Goal: Transaction & Acquisition: Book appointment/travel/reservation

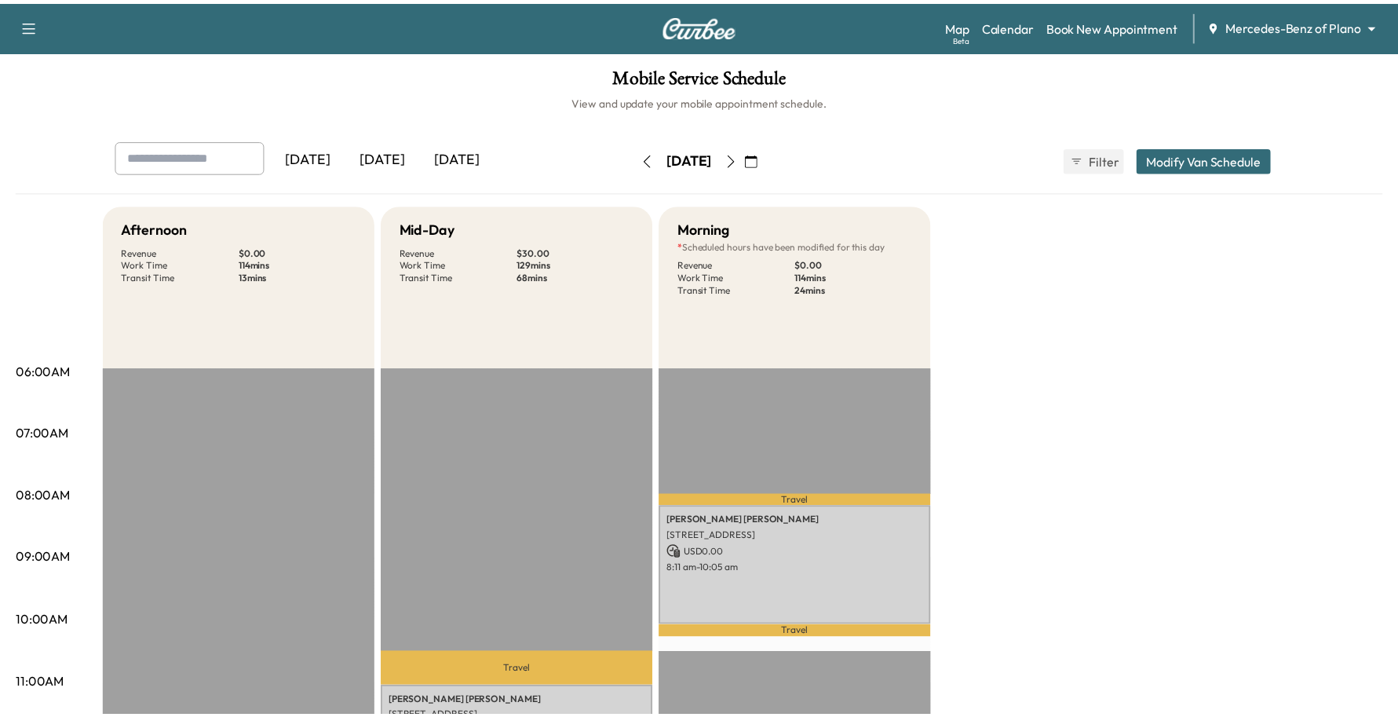
scroll to position [196, 0]
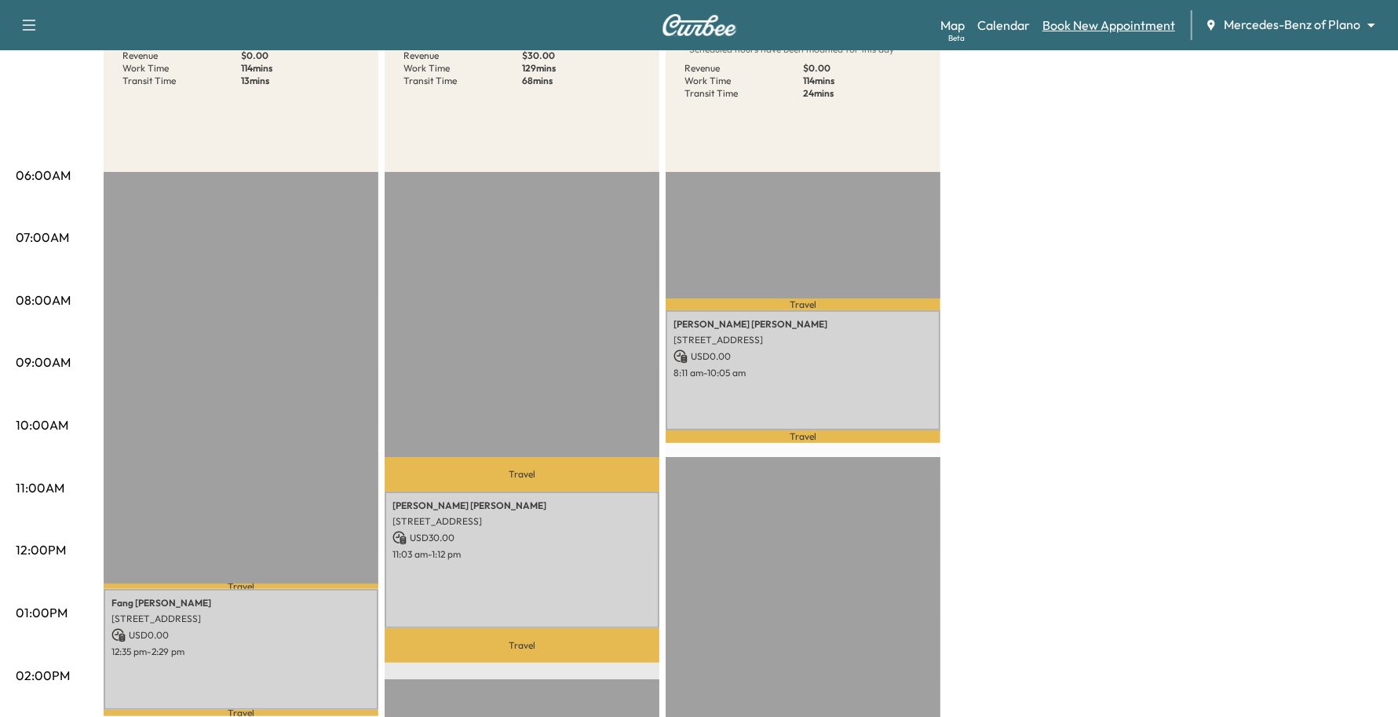
click at [1158, 22] on link "Book New Appointment" at bounding box center [1108, 25] width 133 height 19
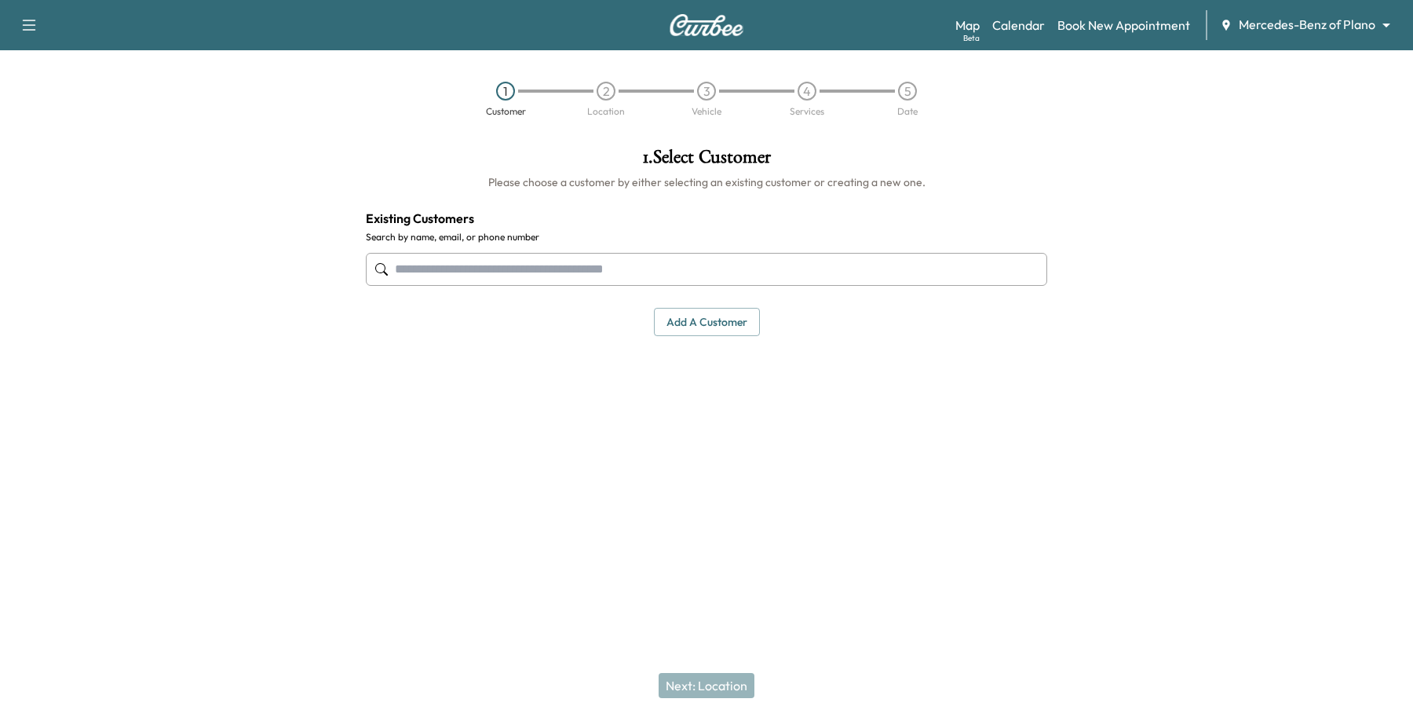
click at [599, 265] on input "text" at bounding box center [706, 269] width 681 height 33
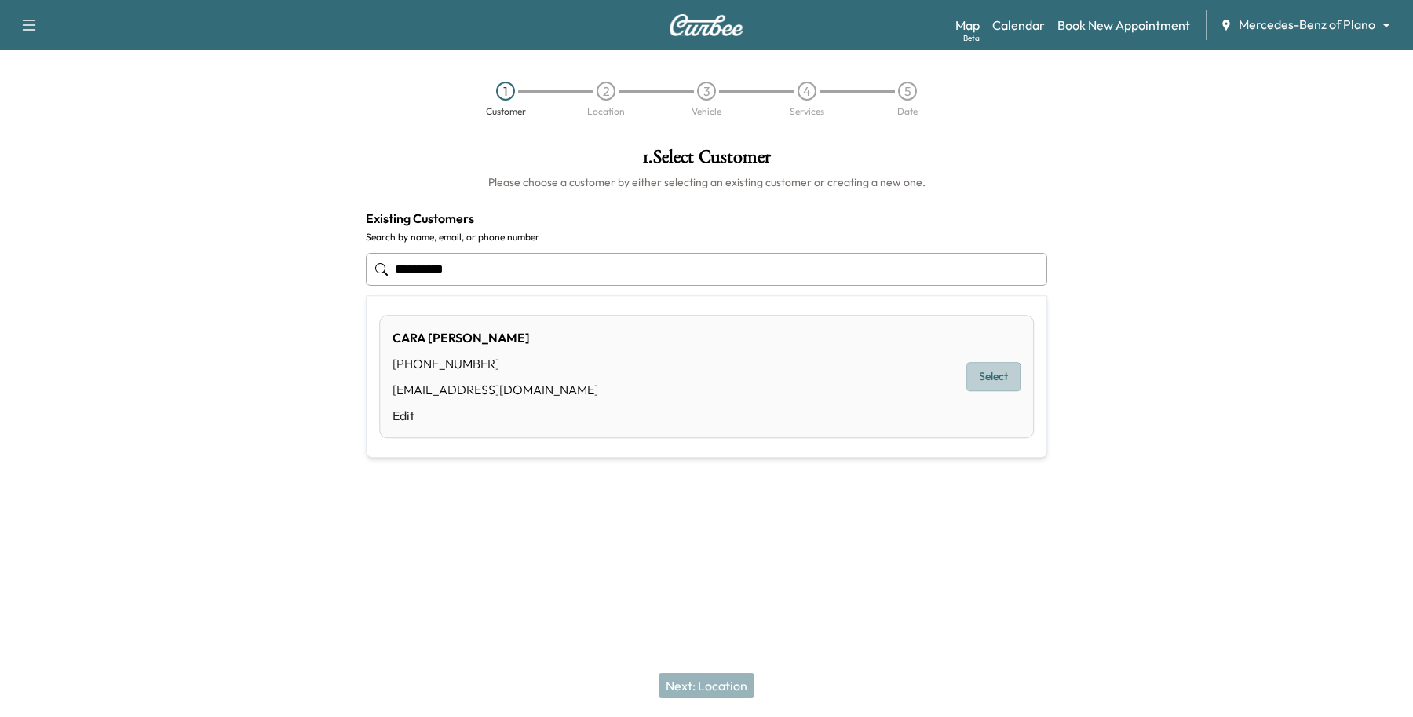
click at [998, 371] on button "Select" at bounding box center [993, 377] width 54 height 29
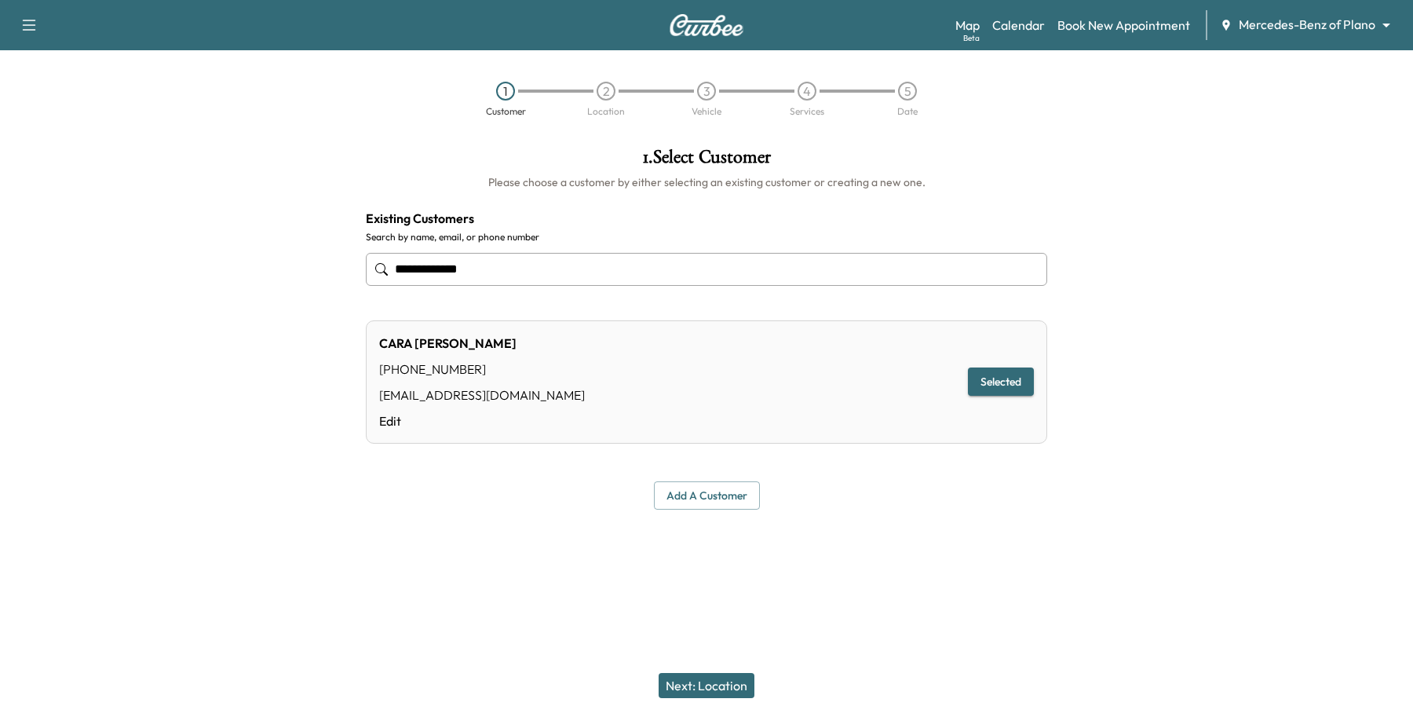
type input "**********"
click at [672, 675] on button "Next: Location" at bounding box center [707, 685] width 96 height 25
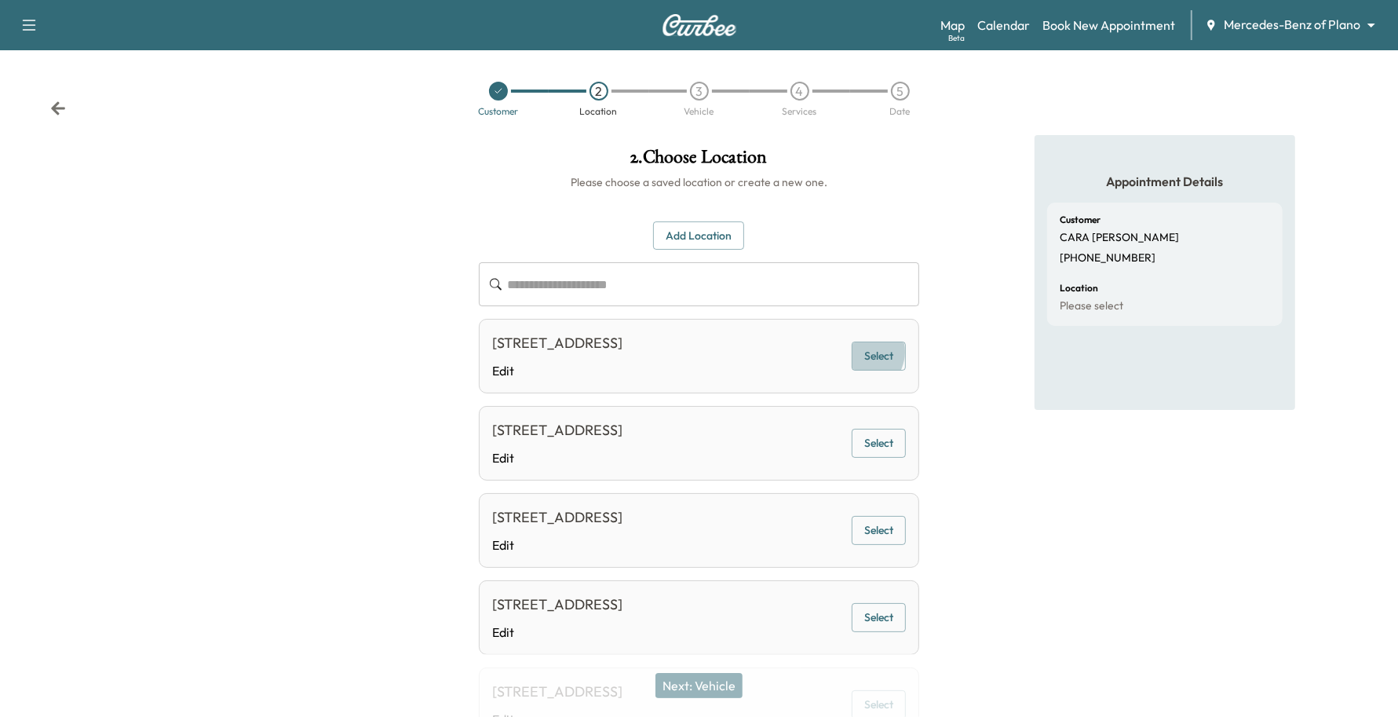
click at [865, 363] on button "Select" at bounding box center [879, 355] width 54 height 29
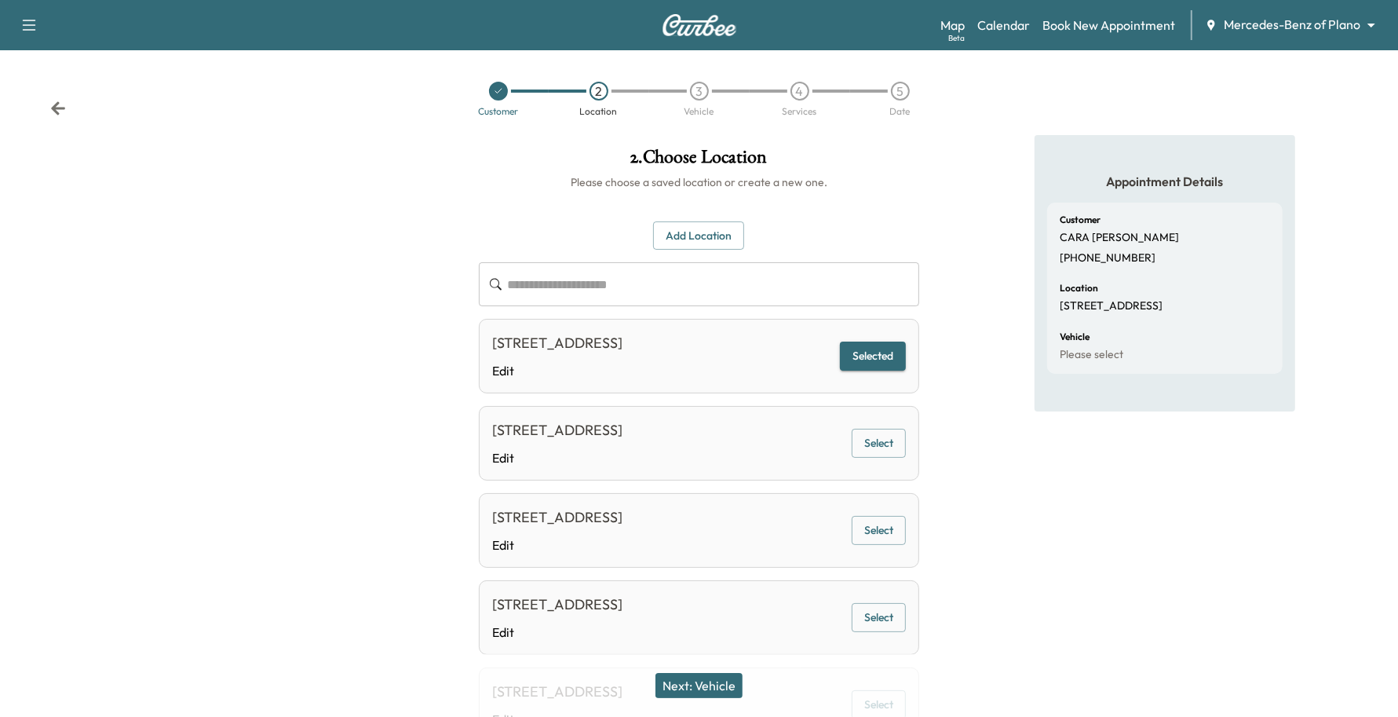
click at [699, 679] on button "Next: Vehicle" at bounding box center [698, 685] width 87 height 25
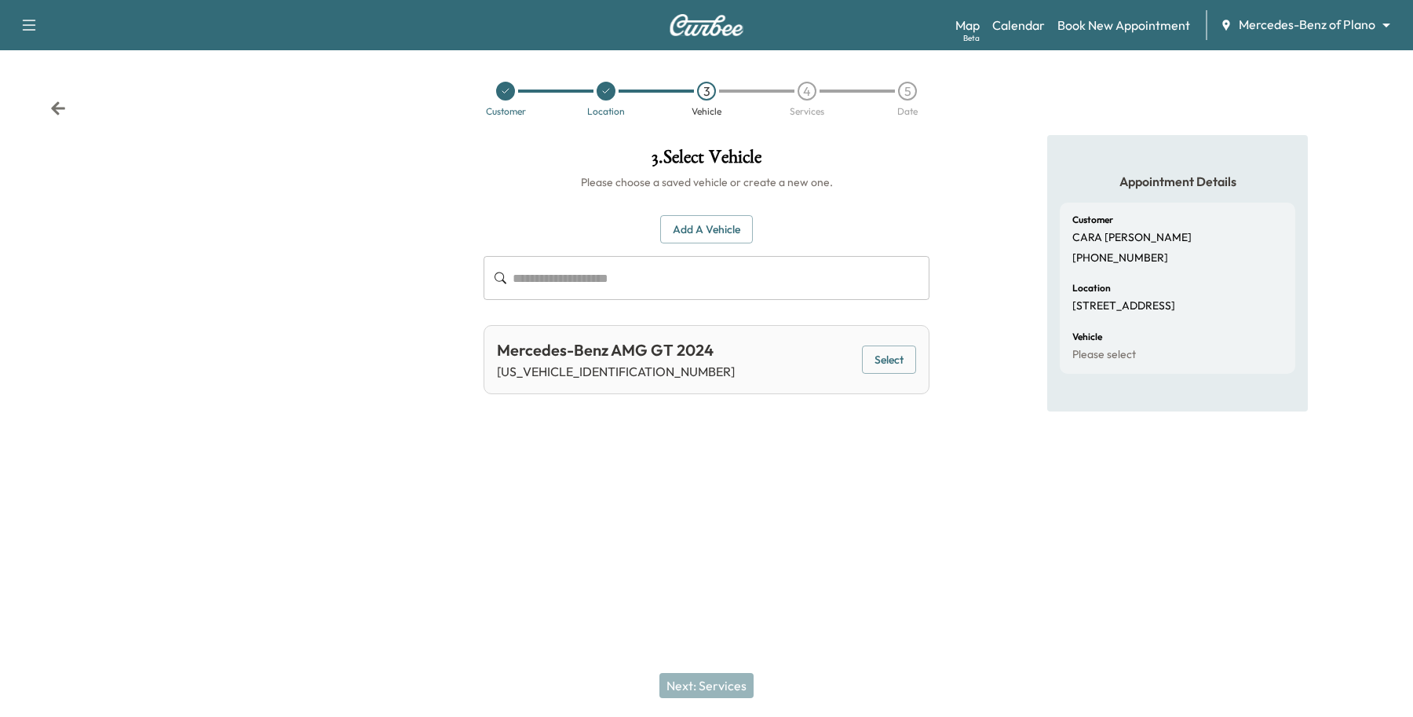
click at [881, 358] on button "Select" at bounding box center [889, 359] width 54 height 29
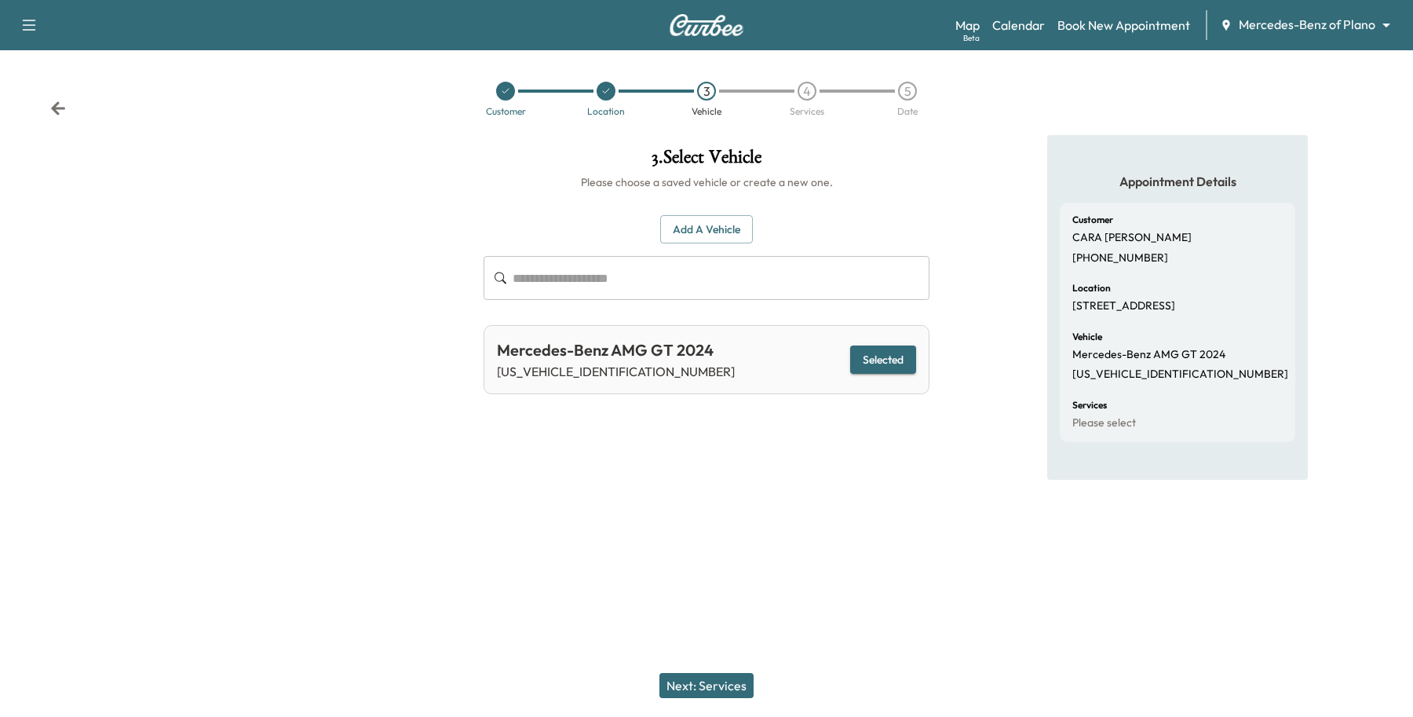
click at [692, 681] on button "Next: Services" at bounding box center [706, 685] width 94 height 25
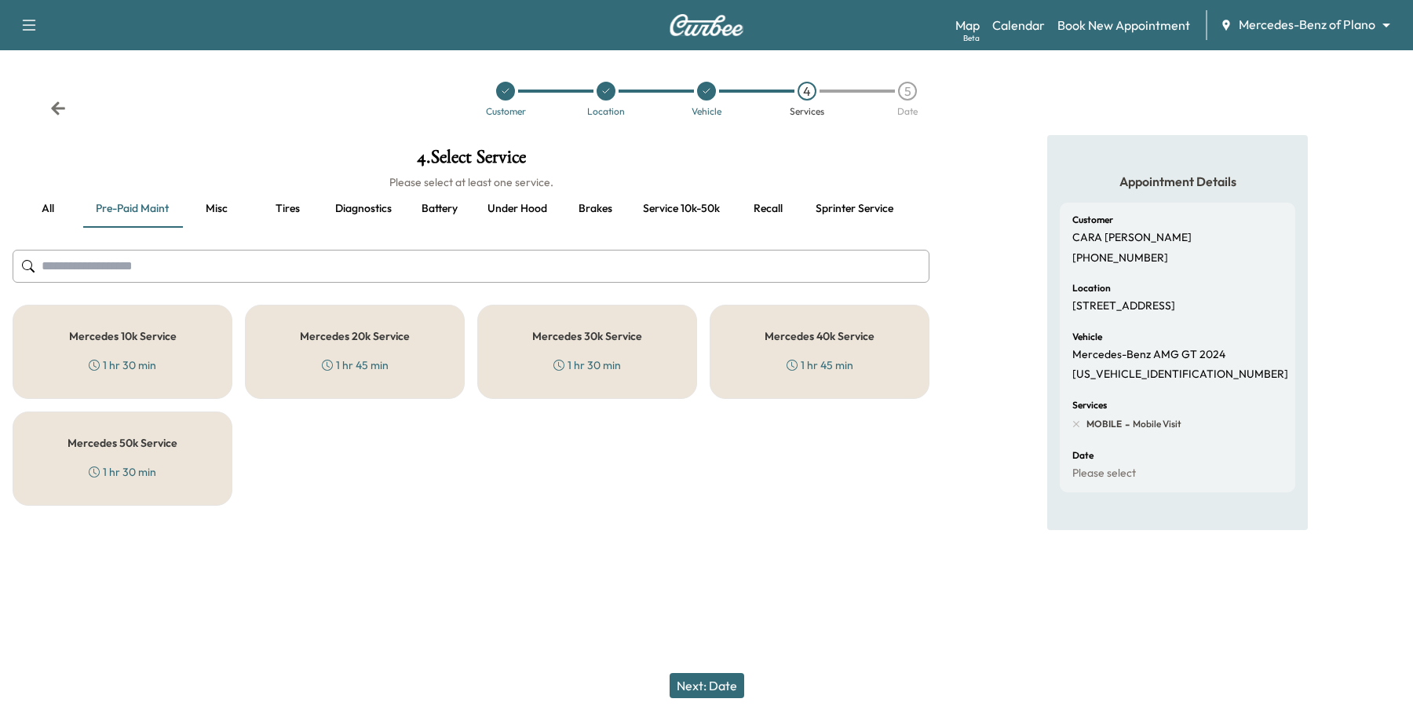
click at [177, 351] on div "Mercedes 10k Service 1 hr 30 min" at bounding box center [123, 352] width 220 height 94
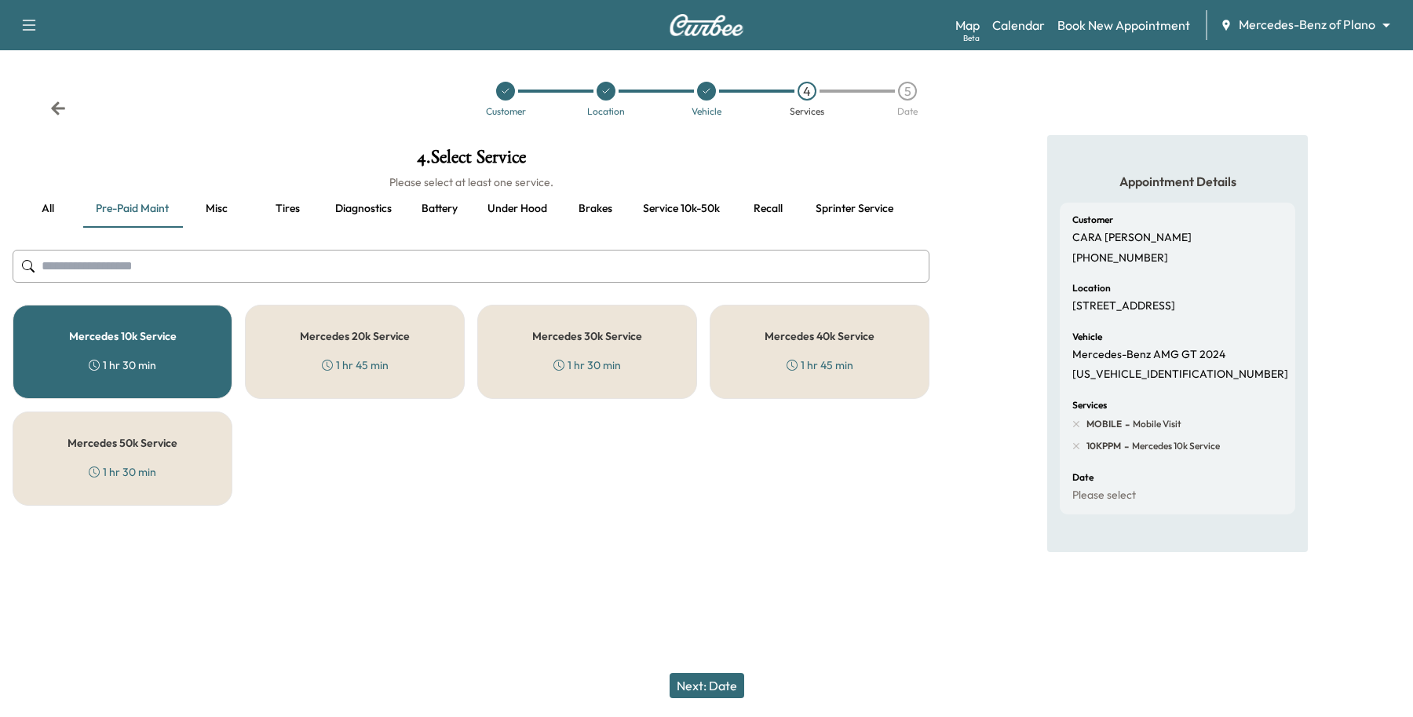
click at [685, 671] on div "Next: Date" at bounding box center [706, 685] width 1413 height 63
click at [697, 679] on button "Next: Date" at bounding box center [707, 685] width 75 height 25
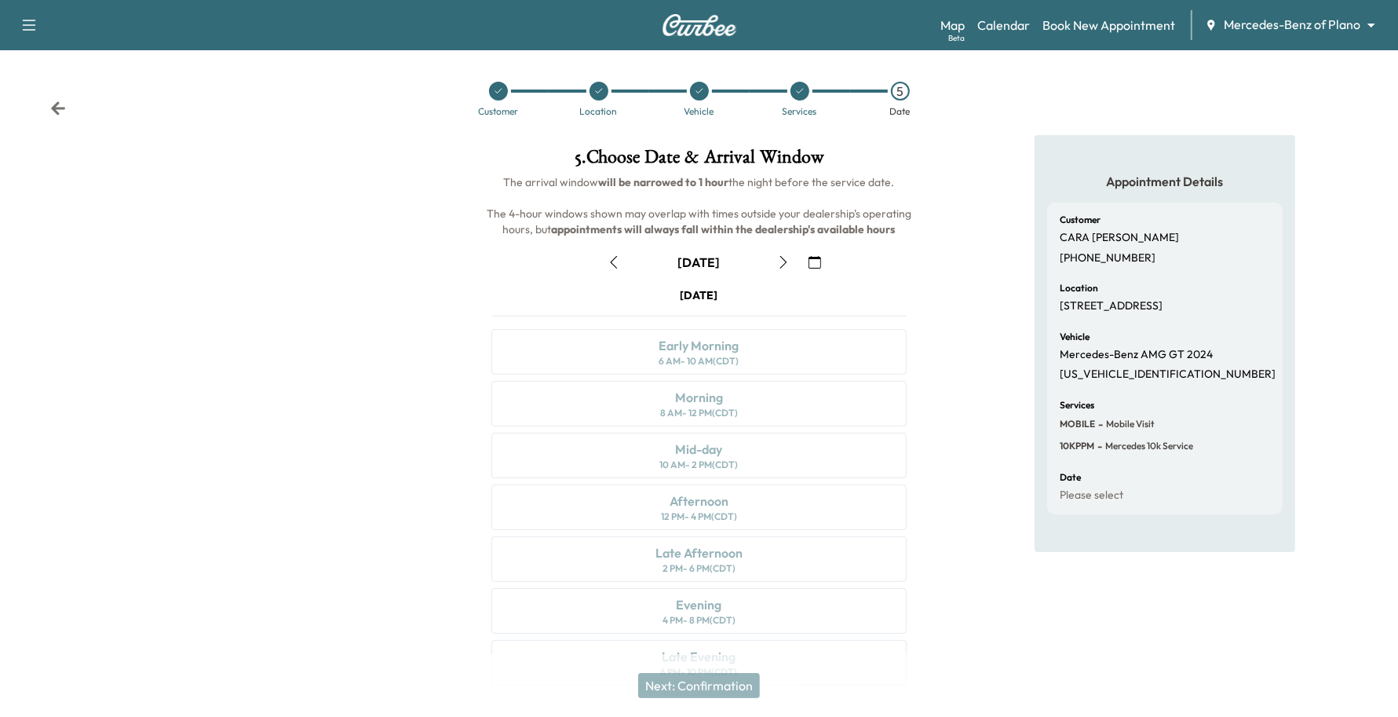
click at [790, 263] on icon "button" at bounding box center [783, 262] width 13 height 13
click at [805, 261] on button "button" at bounding box center [814, 262] width 27 height 25
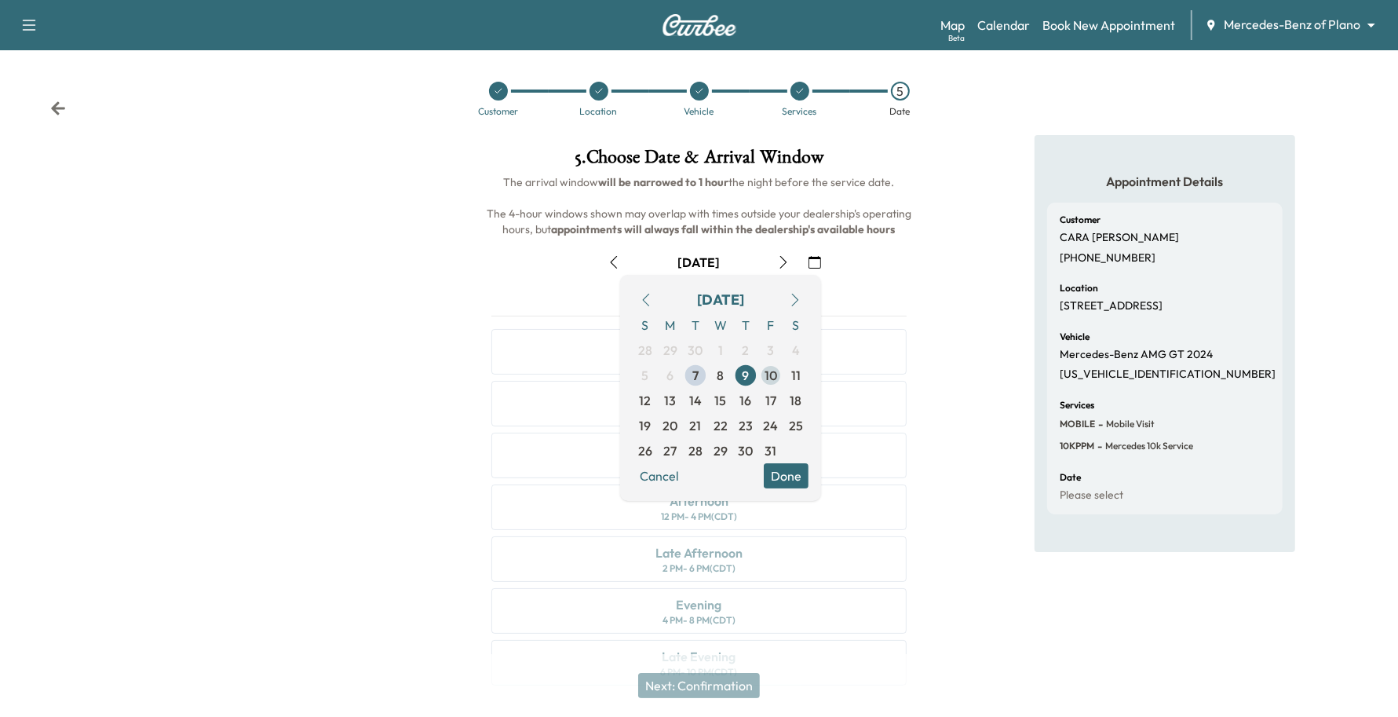
click at [772, 377] on span "10" at bounding box center [770, 375] width 13 height 19
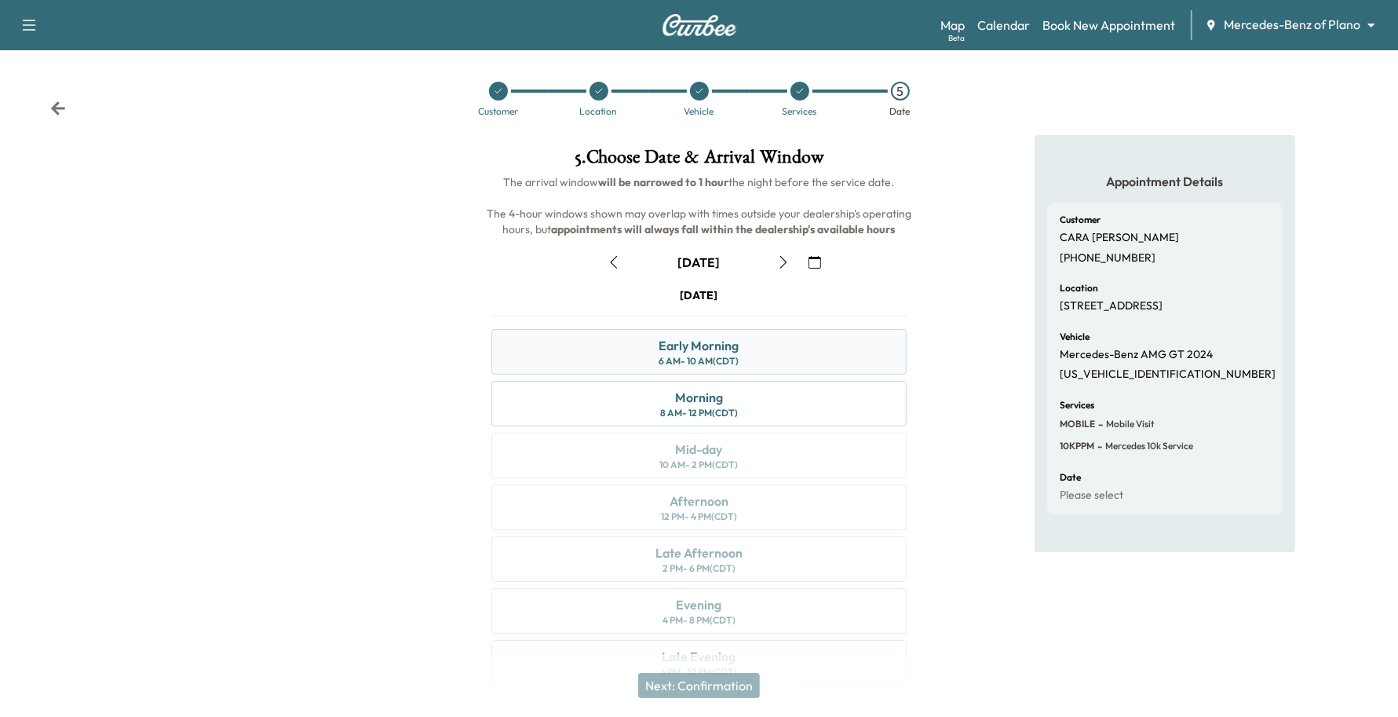
click at [726, 339] on div "Early Morning" at bounding box center [699, 345] width 80 height 19
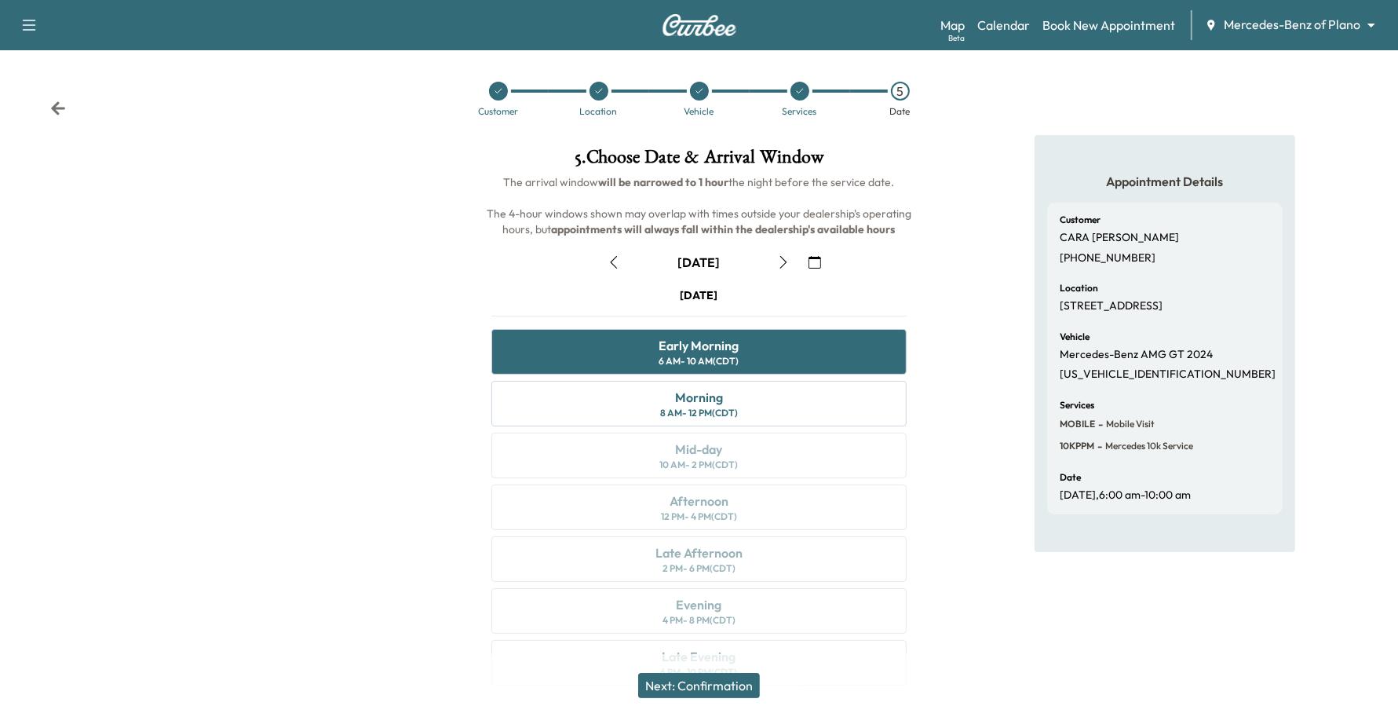
click at [695, 692] on button "Next: Confirmation" at bounding box center [699, 685] width 122 height 25
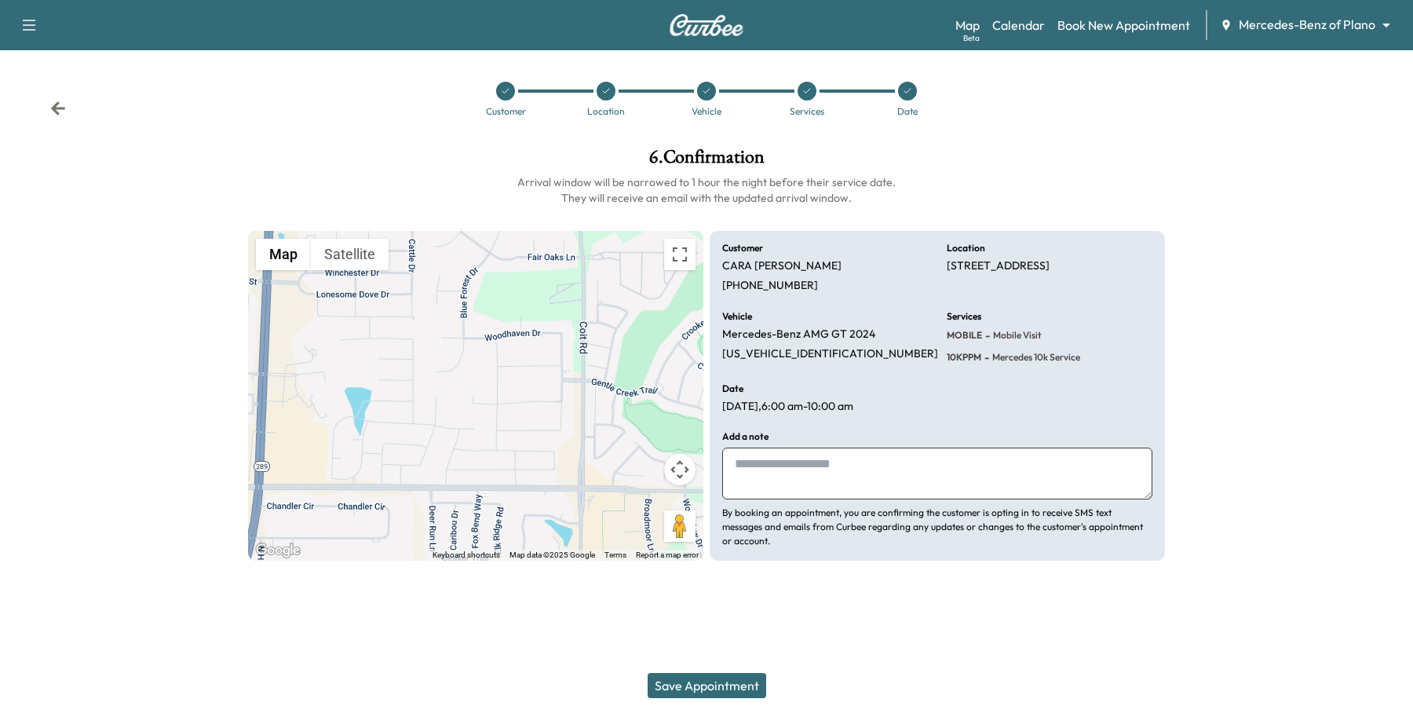
click at [695, 691] on button "Save Appointment" at bounding box center [707, 685] width 119 height 25
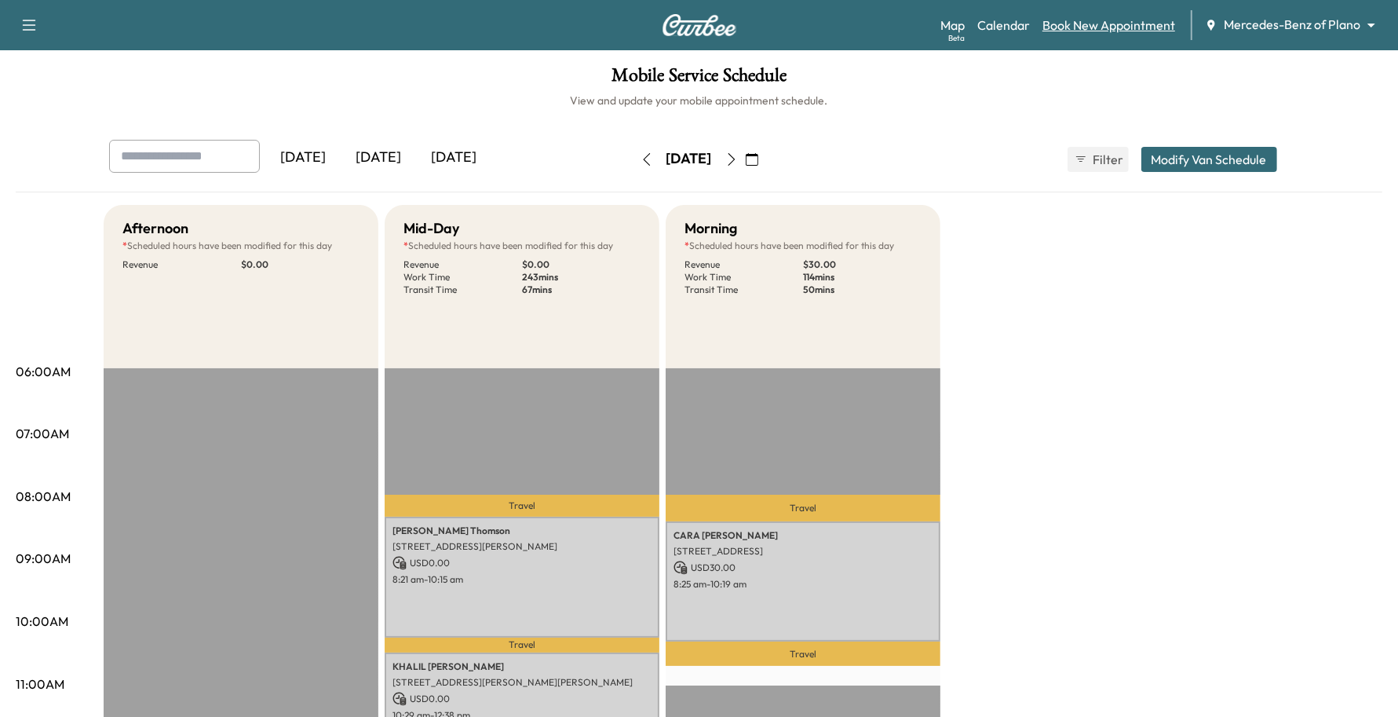
click at [1084, 33] on link "Book New Appointment" at bounding box center [1108, 25] width 133 height 19
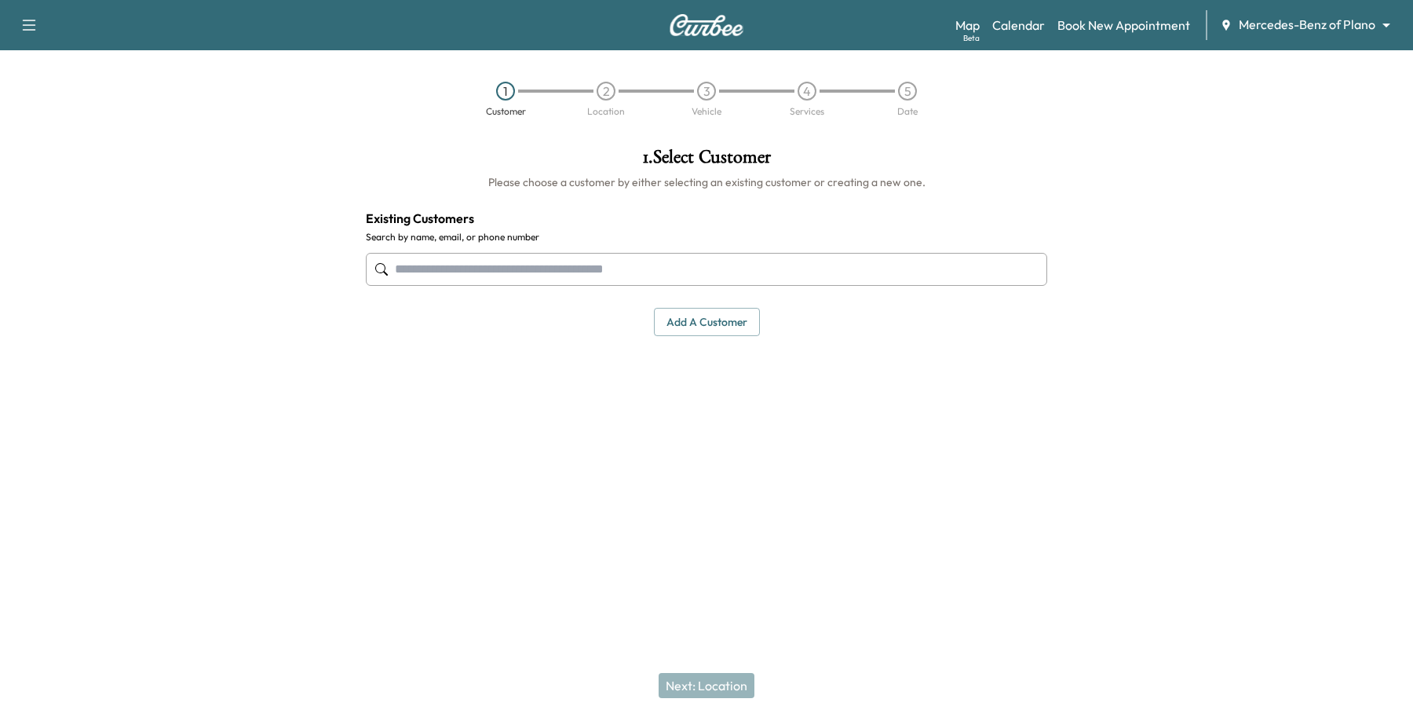
click at [557, 268] on input "text" at bounding box center [706, 269] width 681 height 33
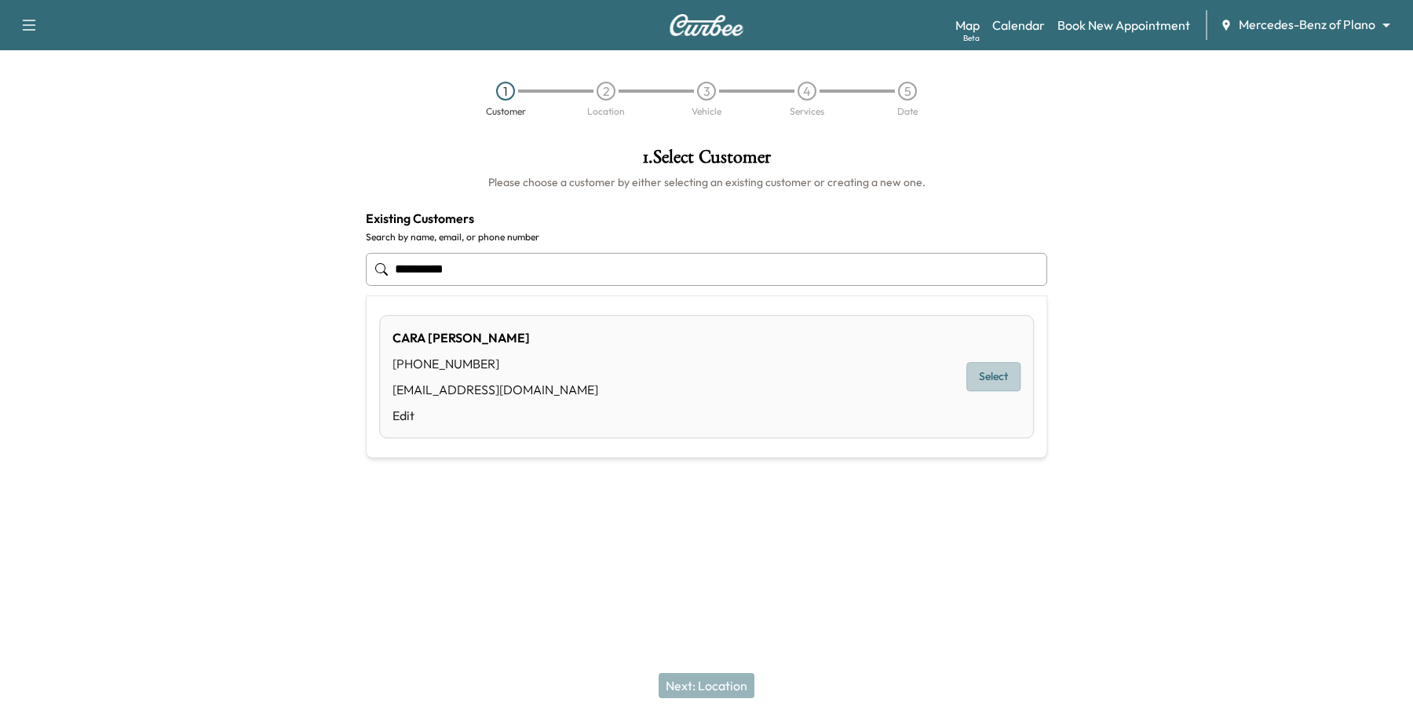
click at [987, 374] on button "Select" at bounding box center [993, 377] width 54 height 29
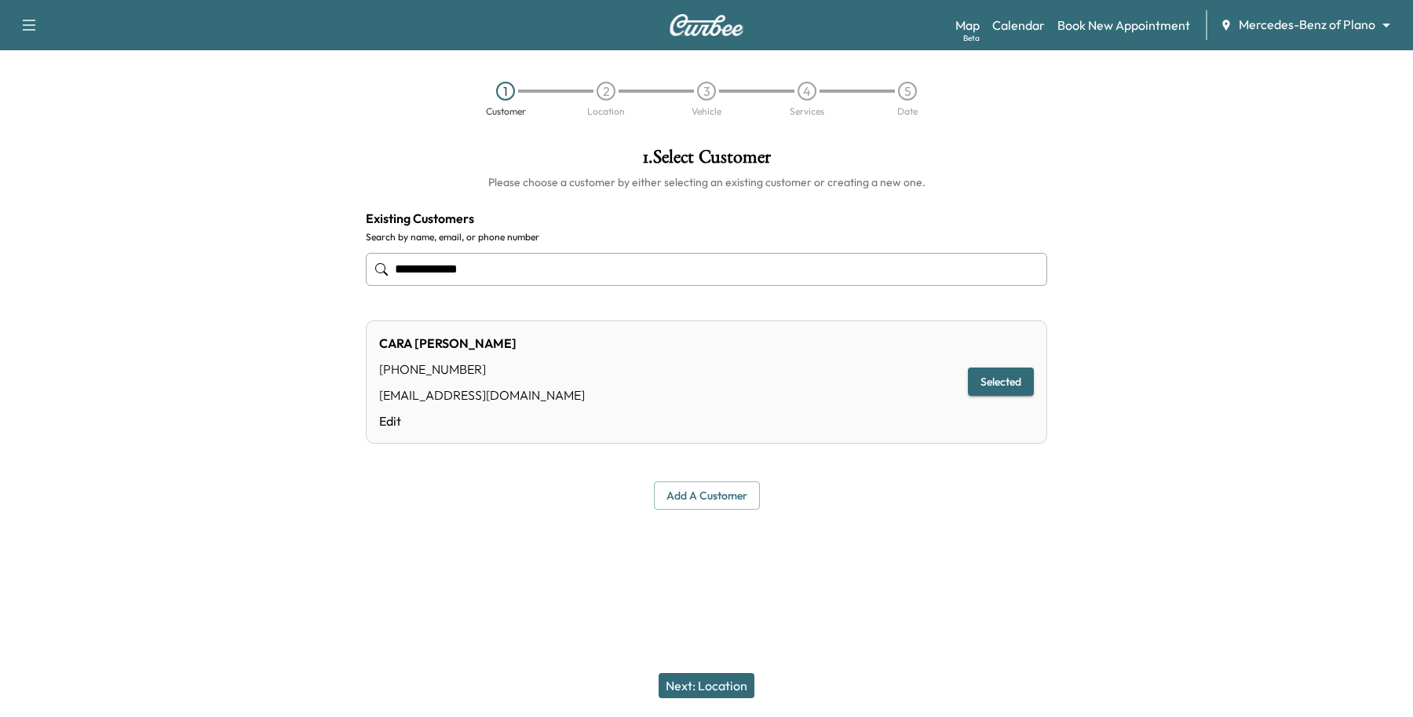
type input "**********"
click at [710, 688] on button "Next: Location" at bounding box center [707, 685] width 96 height 25
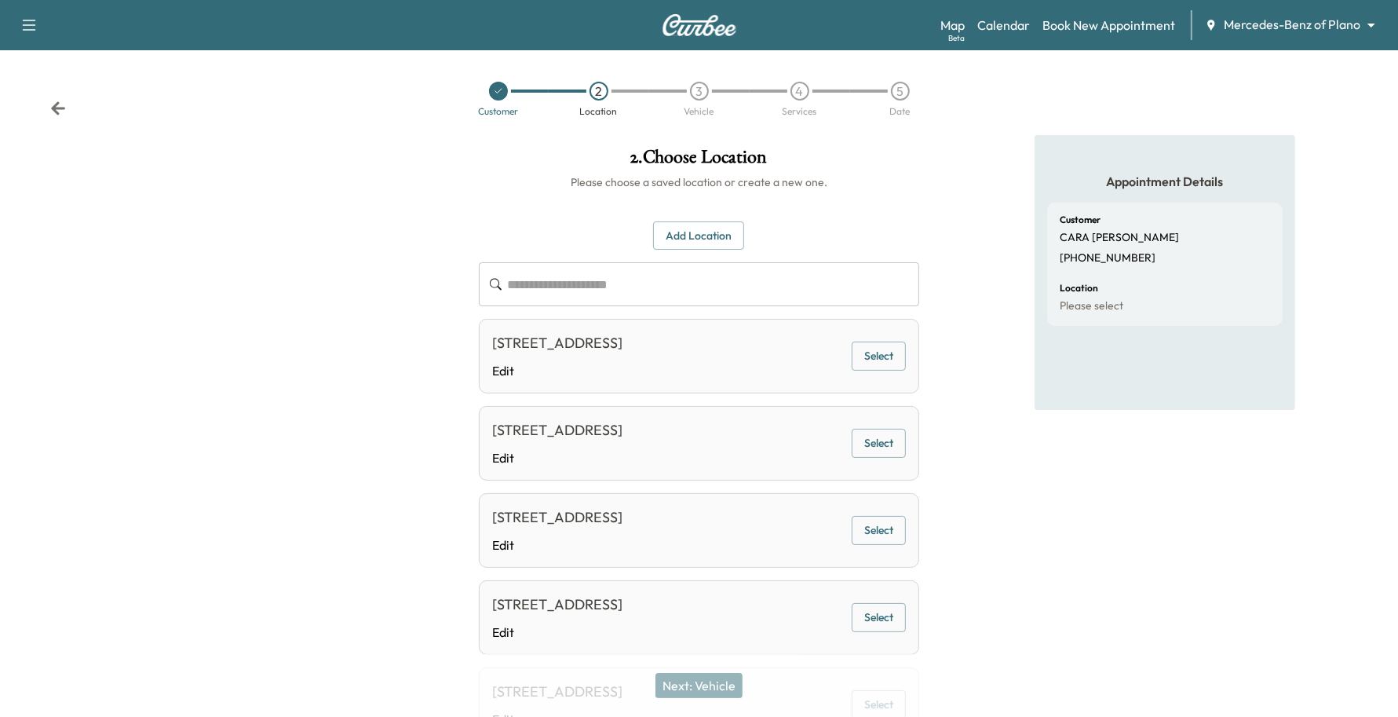
drag, startPoint x: 887, startPoint y: 375, endPoint x: 888, endPoint y: 383, distance: 7.9
click at [889, 370] on button "Select" at bounding box center [879, 355] width 54 height 29
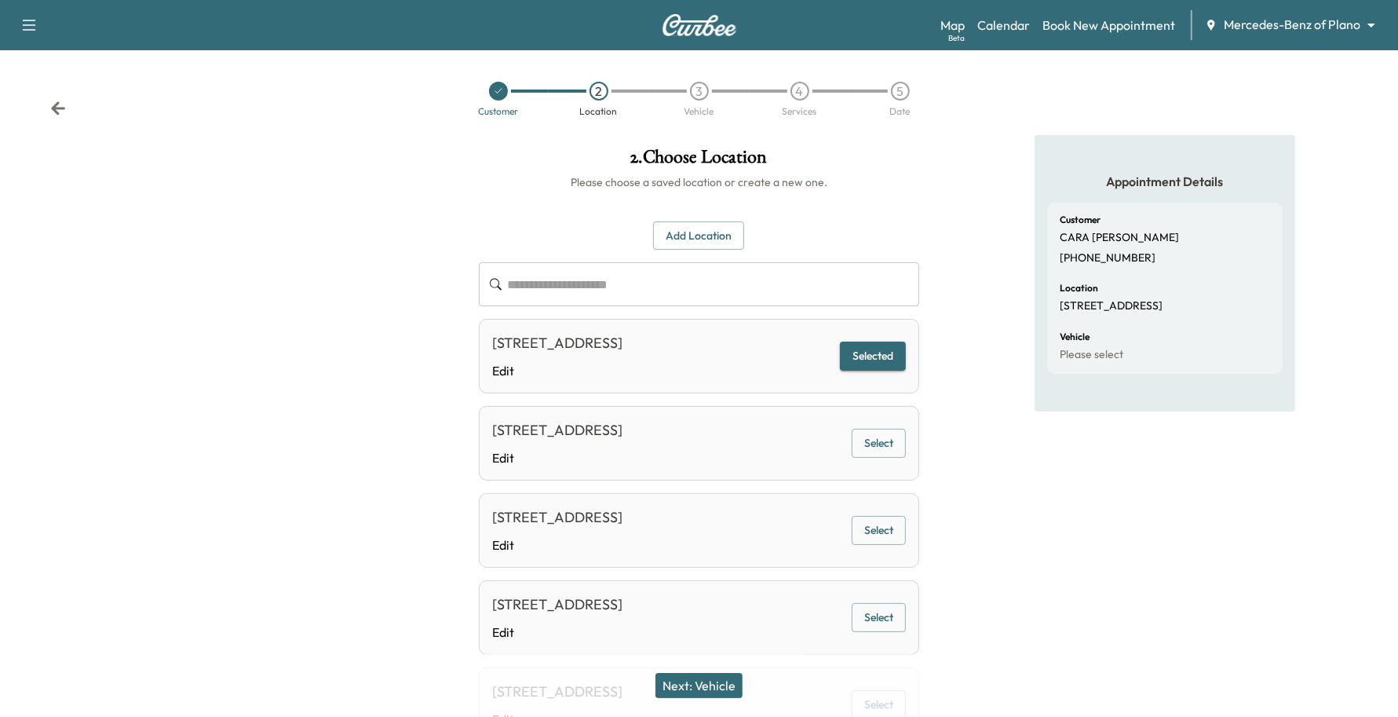
click at [708, 681] on button "Next: Vehicle" at bounding box center [698, 685] width 87 height 25
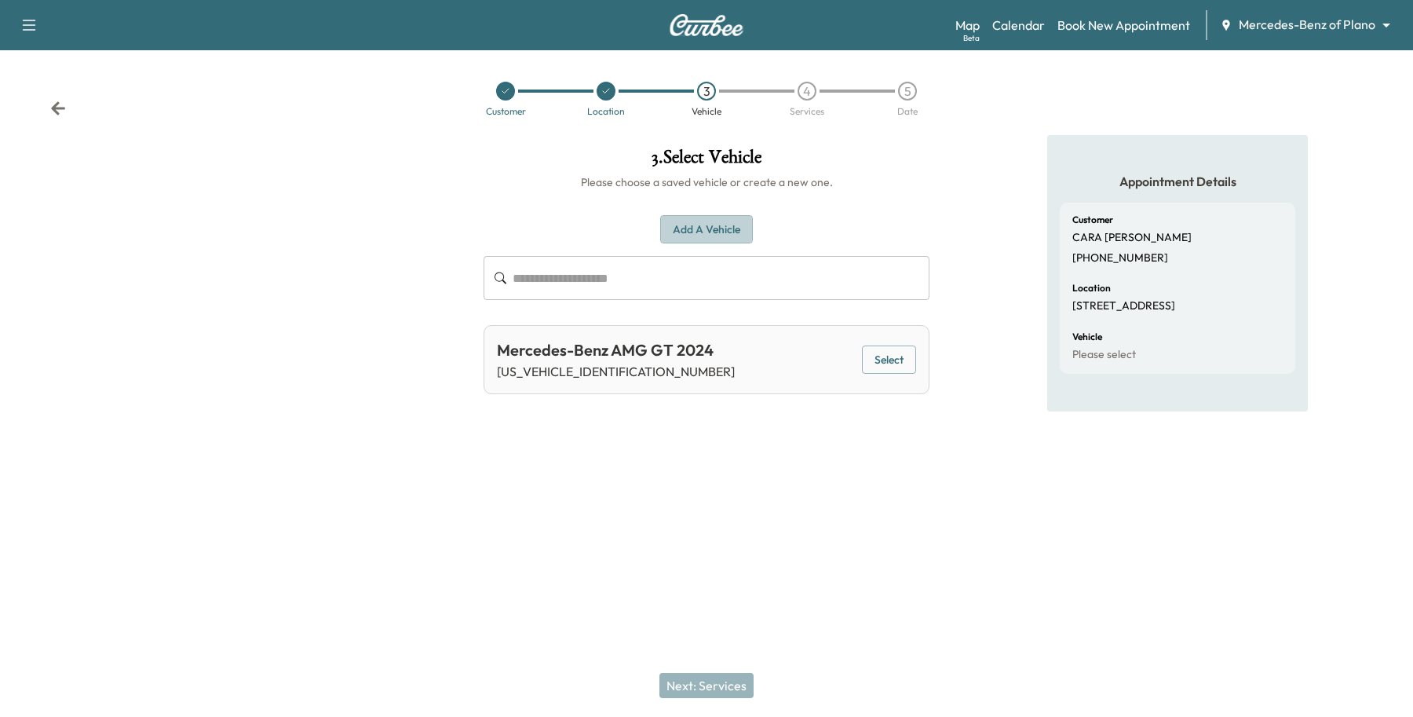
click at [739, 232] on button "Add a Vehicle" at bounding box center [706, 229] width 93 height 29
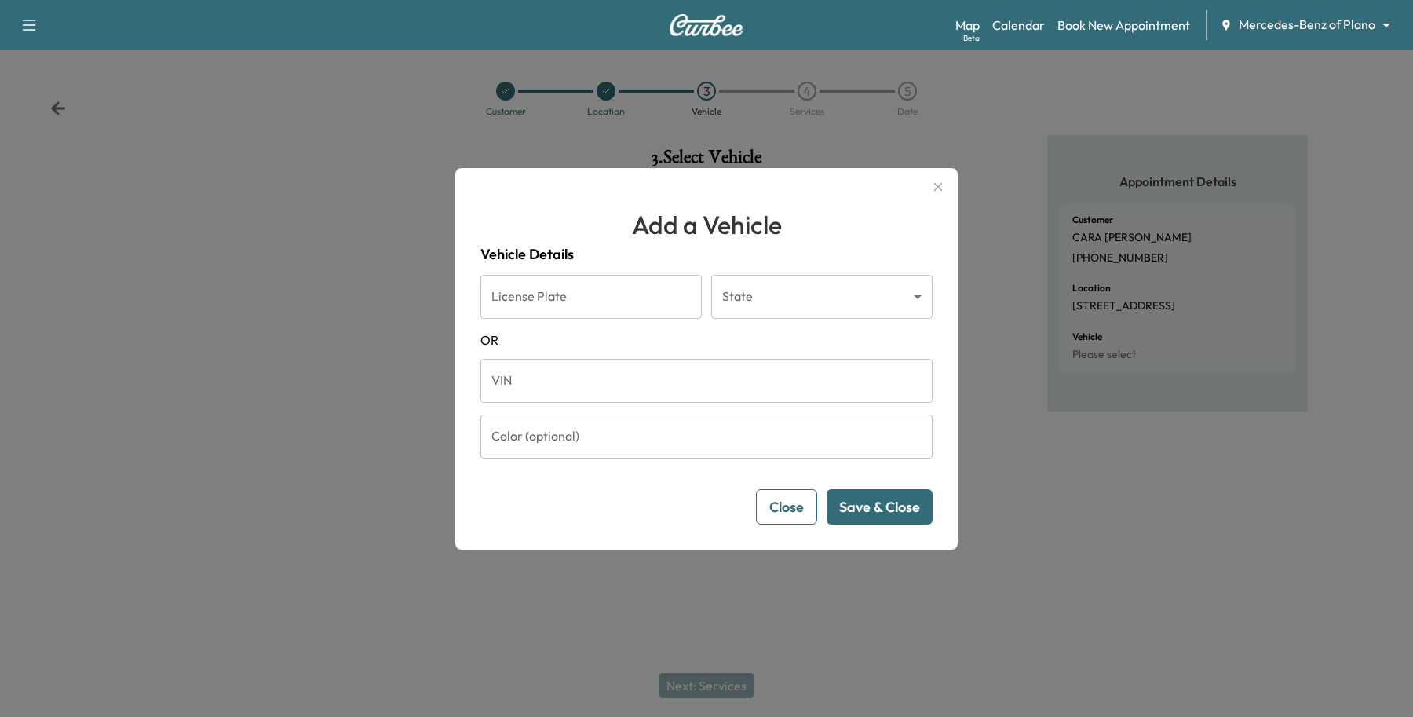
drag, startPoint x: 637, startPoint y: 390, endPoint x: 628, endPoint y: 390, distance: 9.4
click at [637, 389] on input "VIN" at bounding box center [706, 381] width 452 height 44
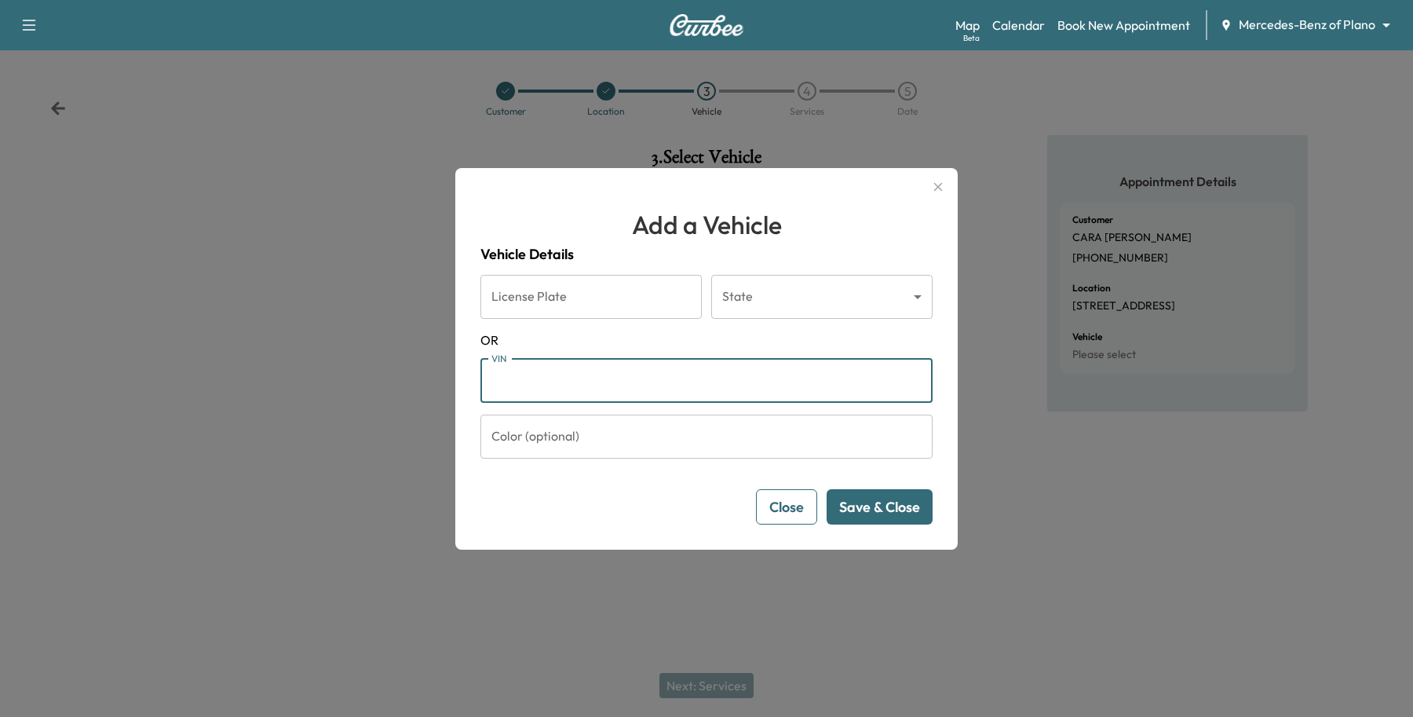
click at [566, 373] on input "VIN" at bounding box center [706, 381] width 452 height 44
click at [505, 374] on input "VIN" at bounding box center [706, 381] width 452 height 44
paste input "**********"
type input "**********"
click at [878, 508] on button "Save & Close" at bounding box center [880, 506] width 106 height 35
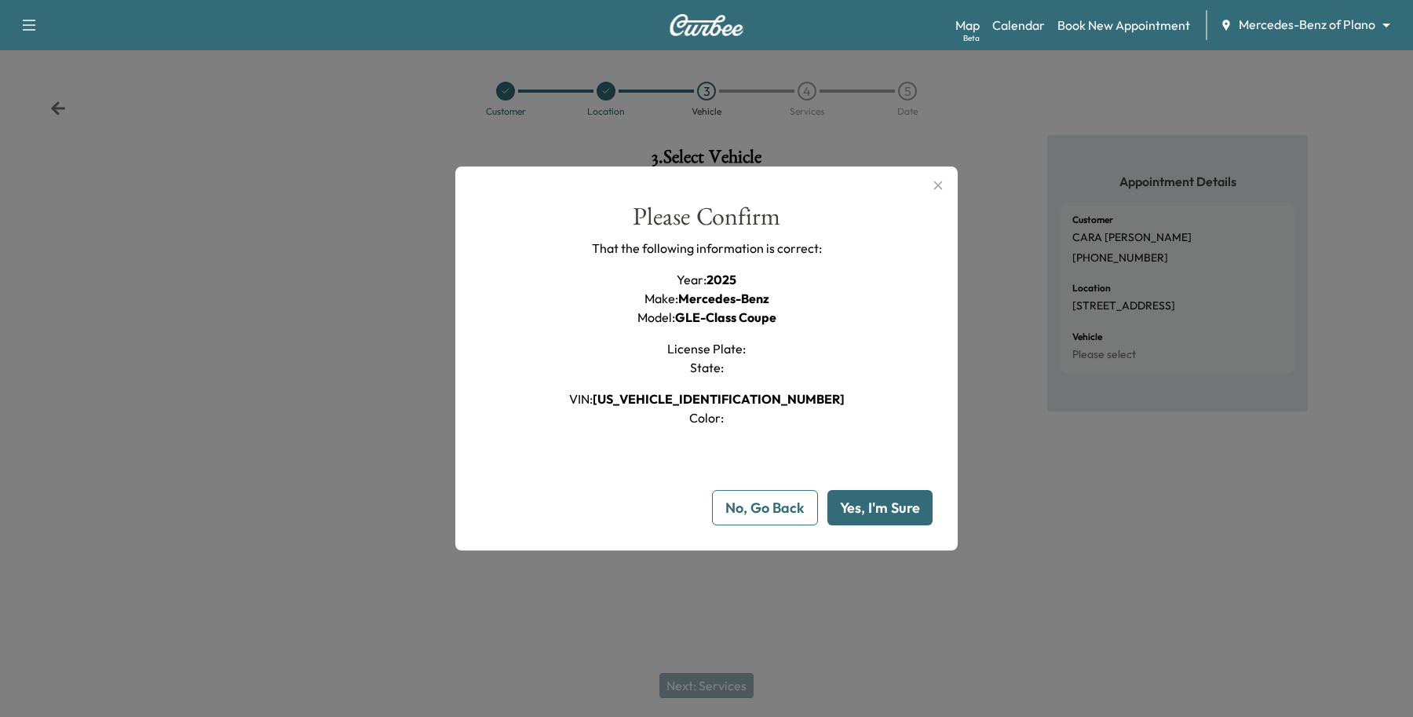
click at [878, 501] on button "Yes, I'm Sure" at bounding box center [879, 507] width 105 height 35
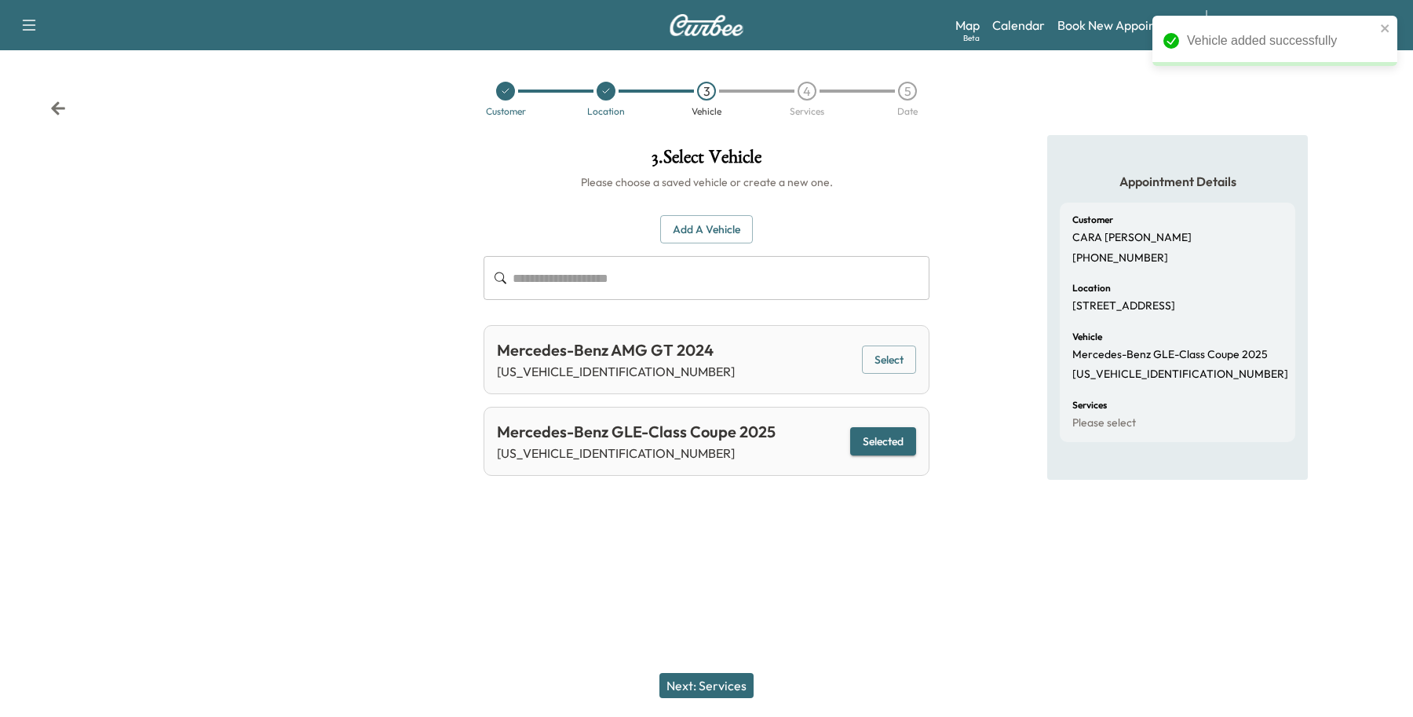
click at [723, 695] on button "Next: Services" at bounding box center [706, 685] width 94 height 25
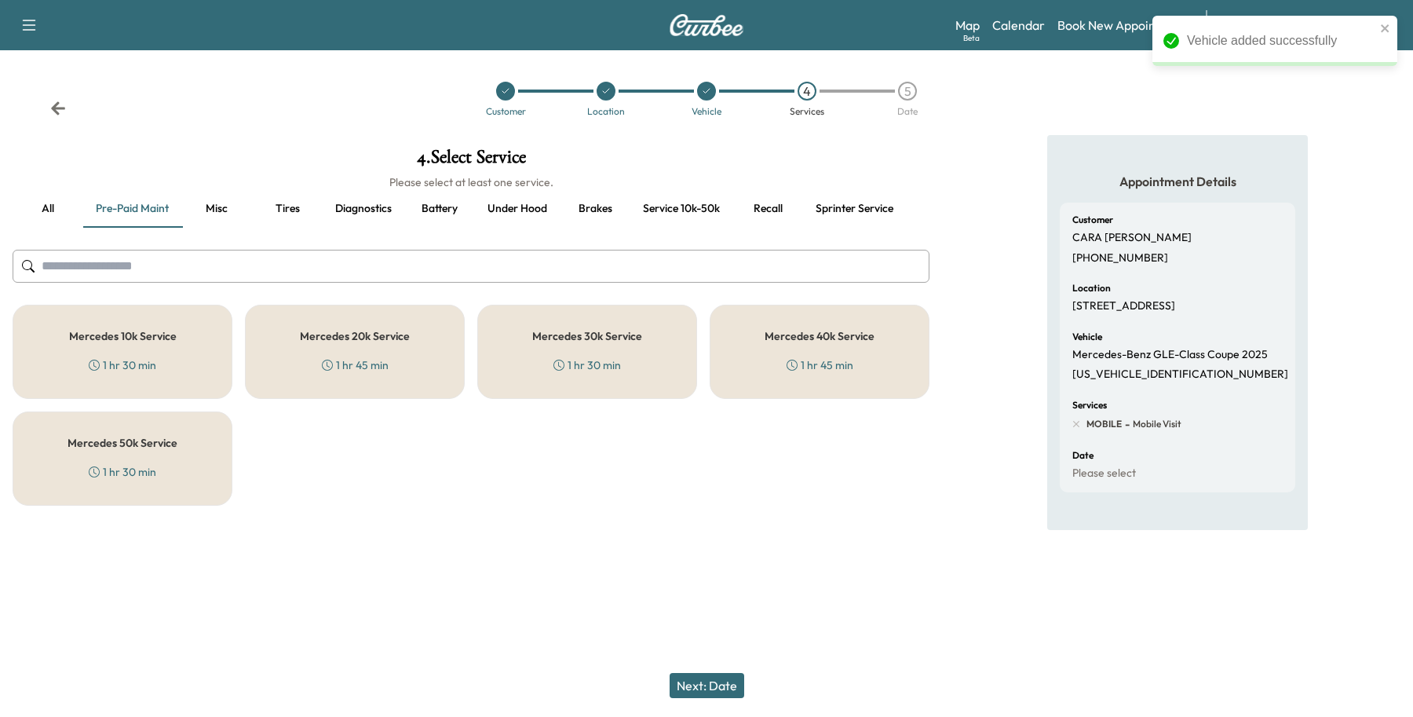
click at [149, 374] on div "Mercedes 10k Service 1 hr 30 min" at bounding box center [123, 352] width 220 height 94
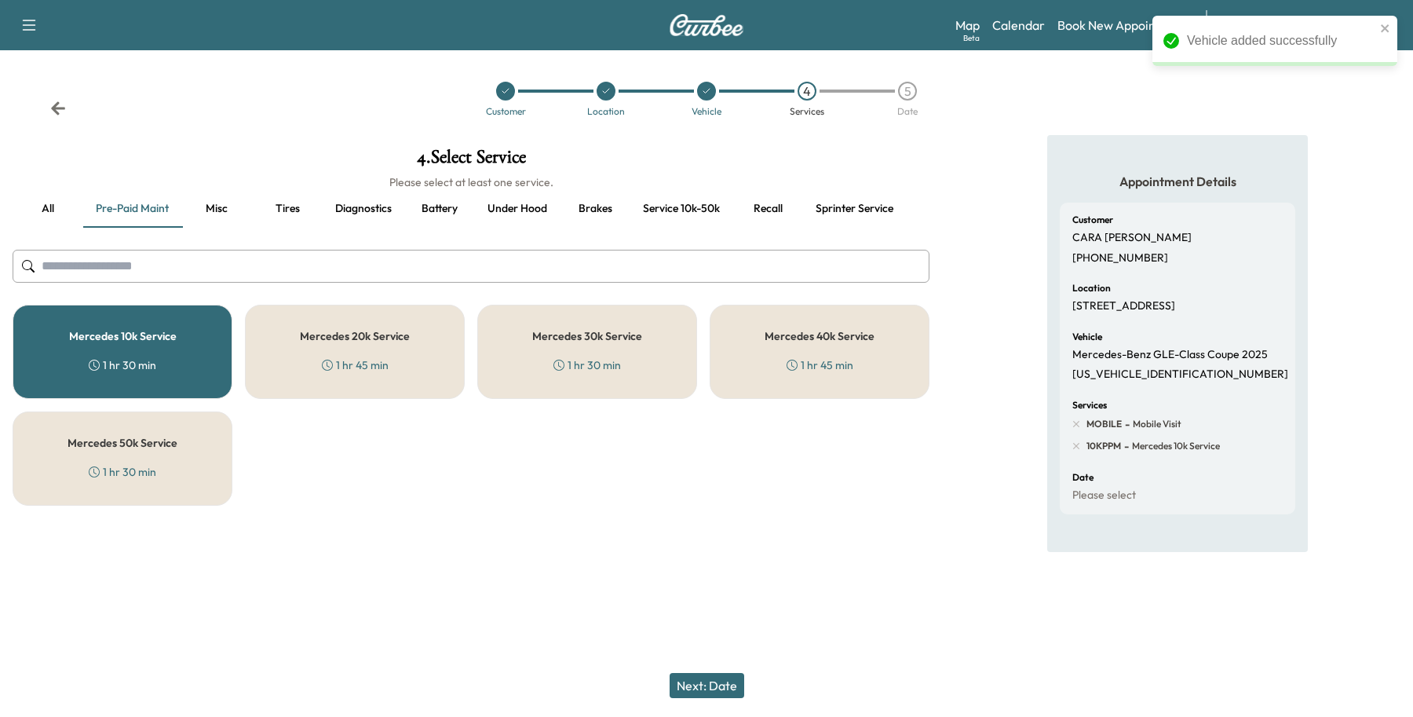
click at [723, 676] on button "Next: Date" at bounding box center [707, 685] width 75 height 25
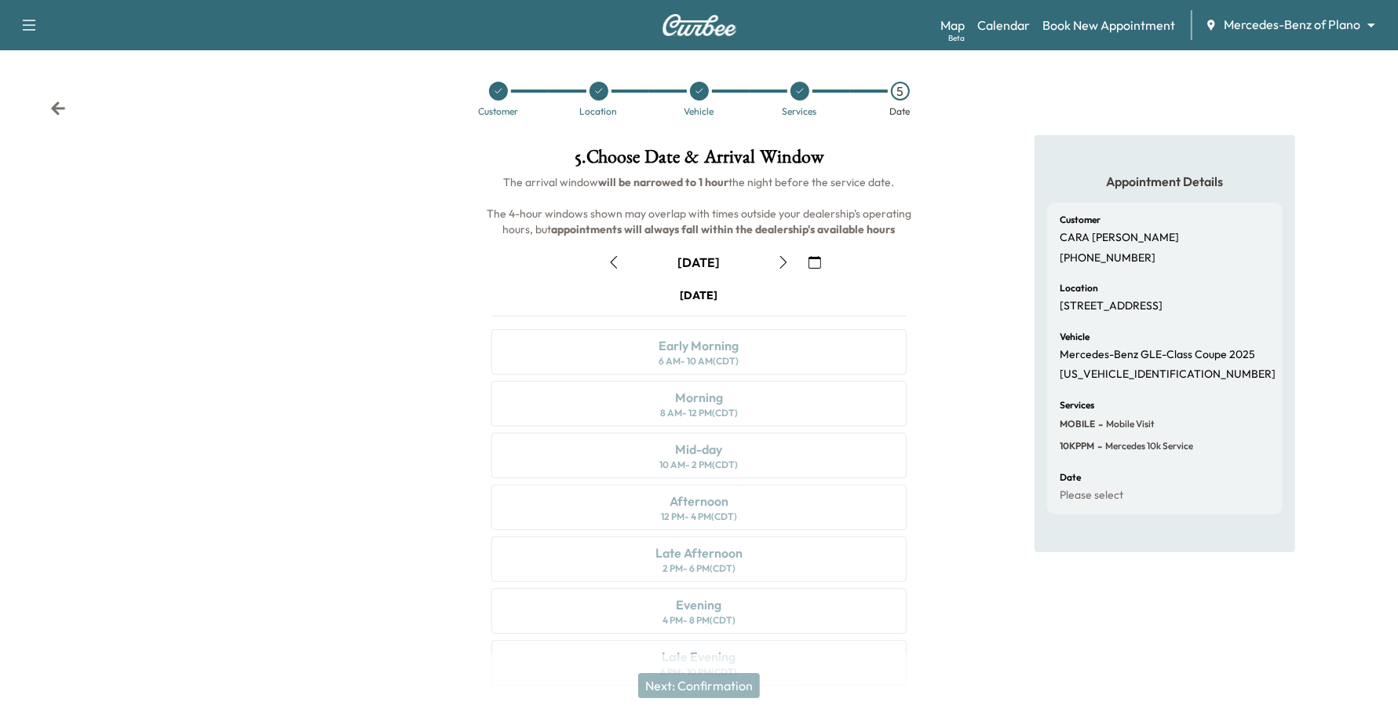
click at [824, 259] on button "button" at bounding box center [814, 262] width 27 height 25
click at [821, 261] on icon "button" at bounding box center [814, 262] width 13 height 13
click at [807, 261] on button "button" at bounding box center [814, 262] width 27 height 25
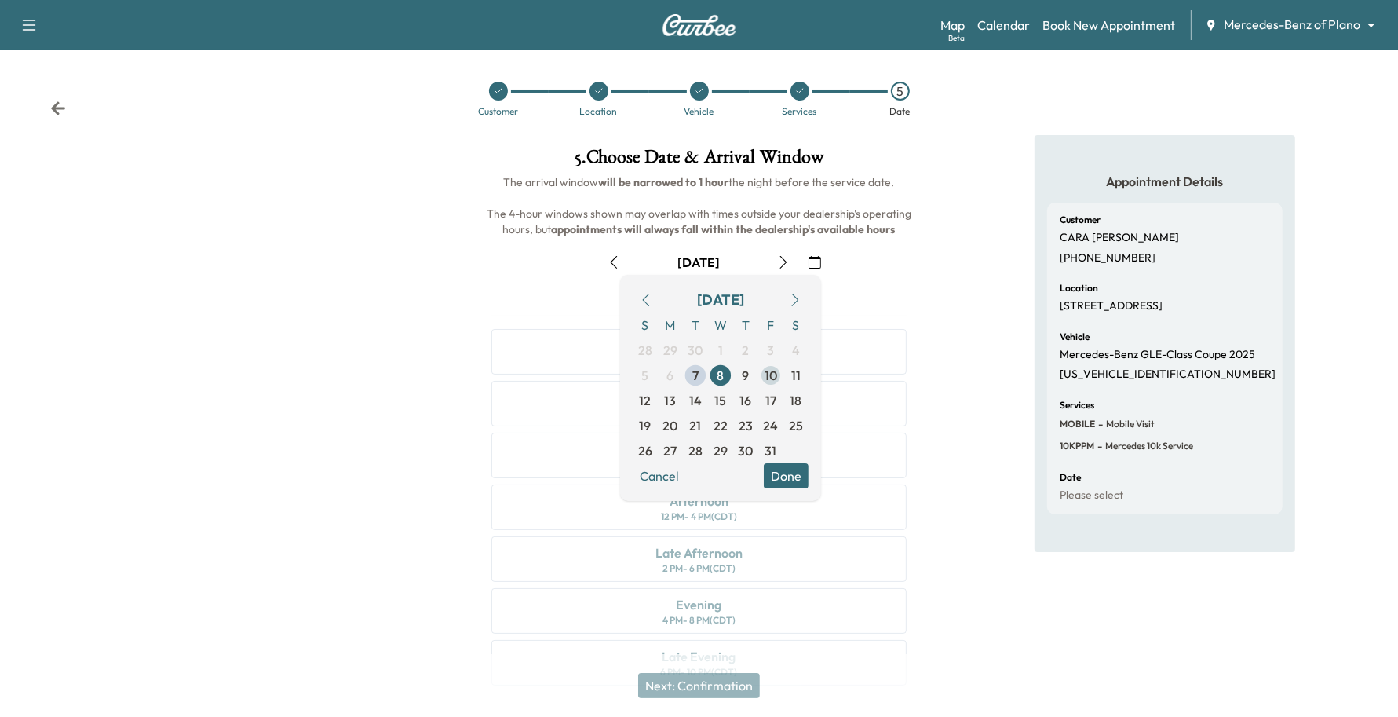
click at [764, 381] on span "10" at bounding box center [770, 375] width 13 height 19
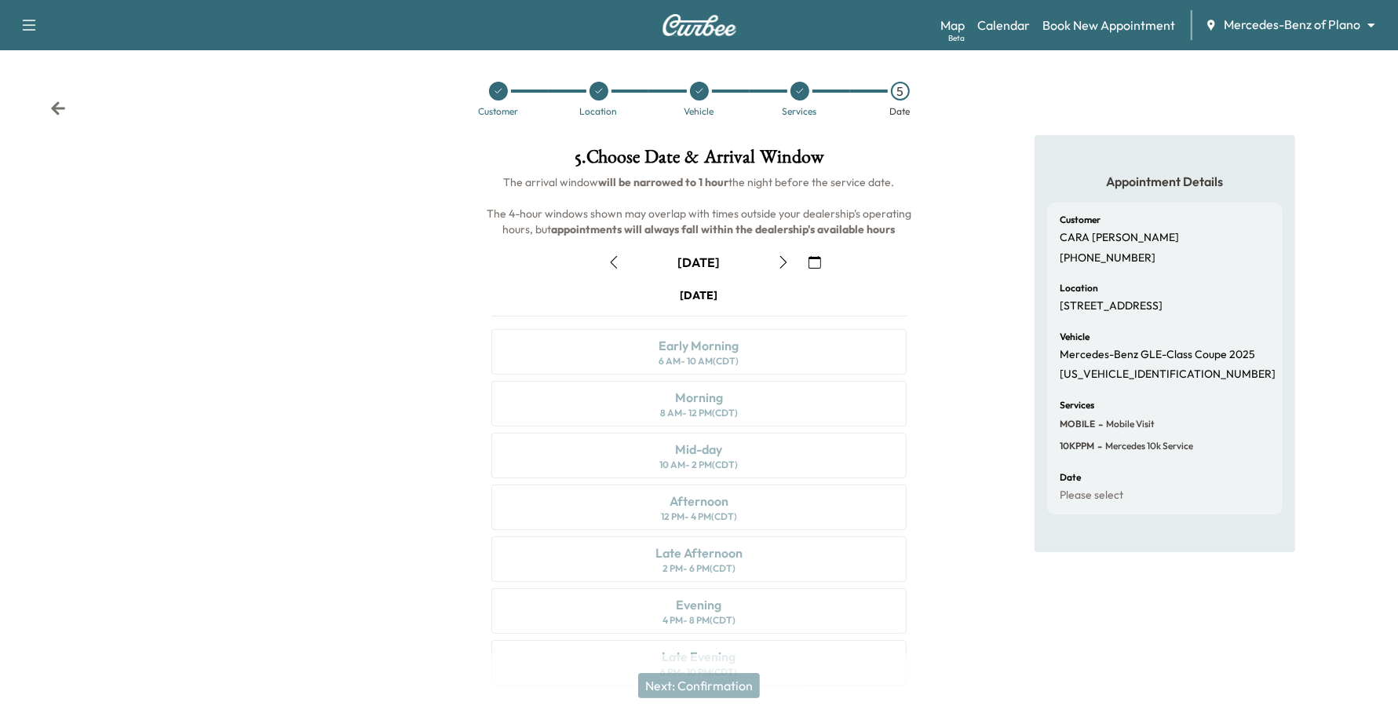
click at [616, 272] on button "button" at bounding box center [613, 262] width 27 height 25
click at [778, 257] on icon "button" at bounding box center [783, 262] width 13 height 13
click at [997, 22] on link "Calendar" at bounding box center [1003, 25] width 53 height 19
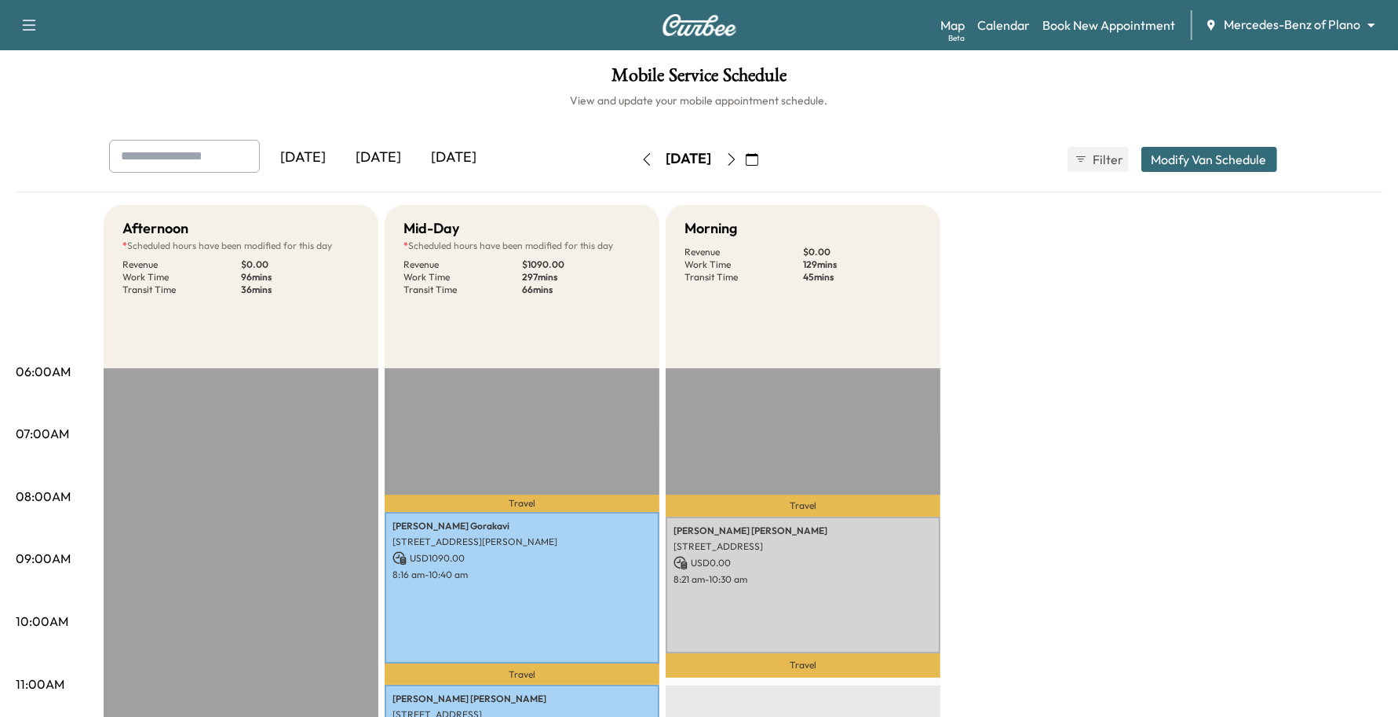
click at [765, 159] on button "button" at bounding box center [752, 159] width 27 height 25
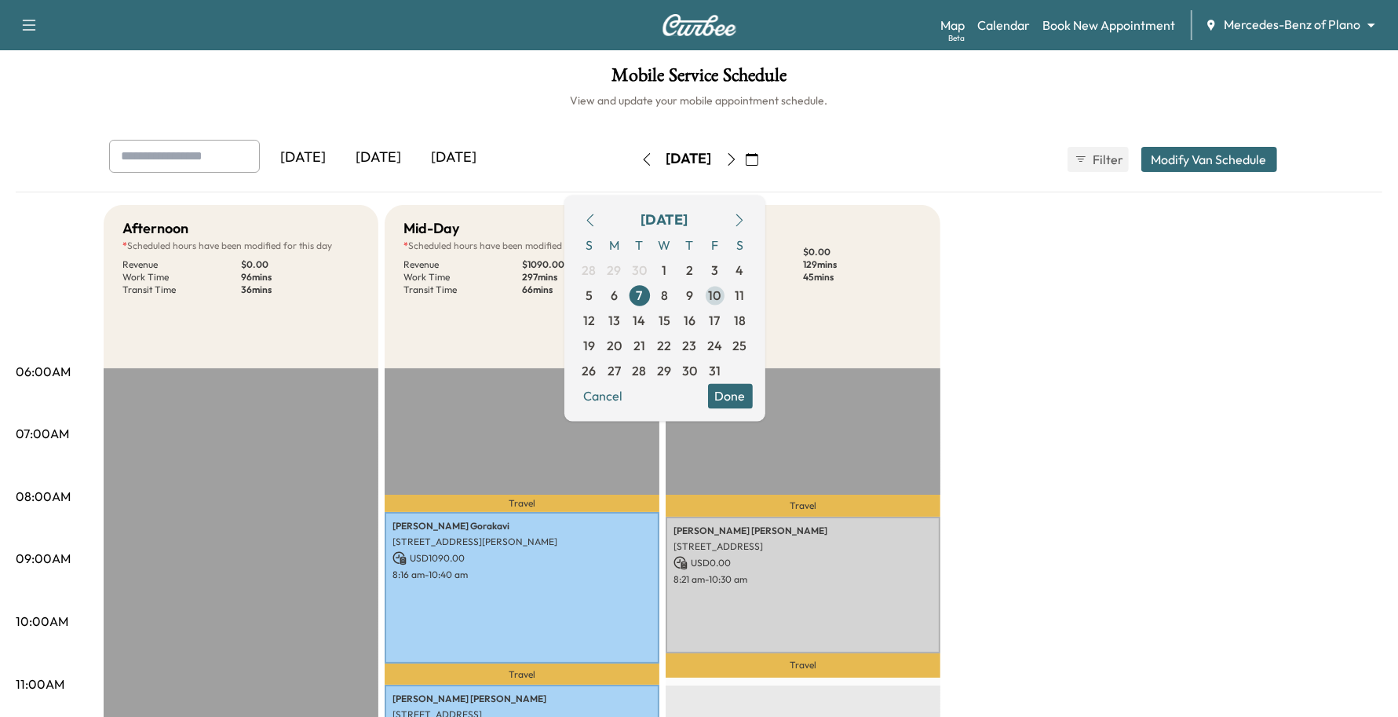
click at [721, 288] on span "10" at bounding box center [715, 295] width 13 height 19
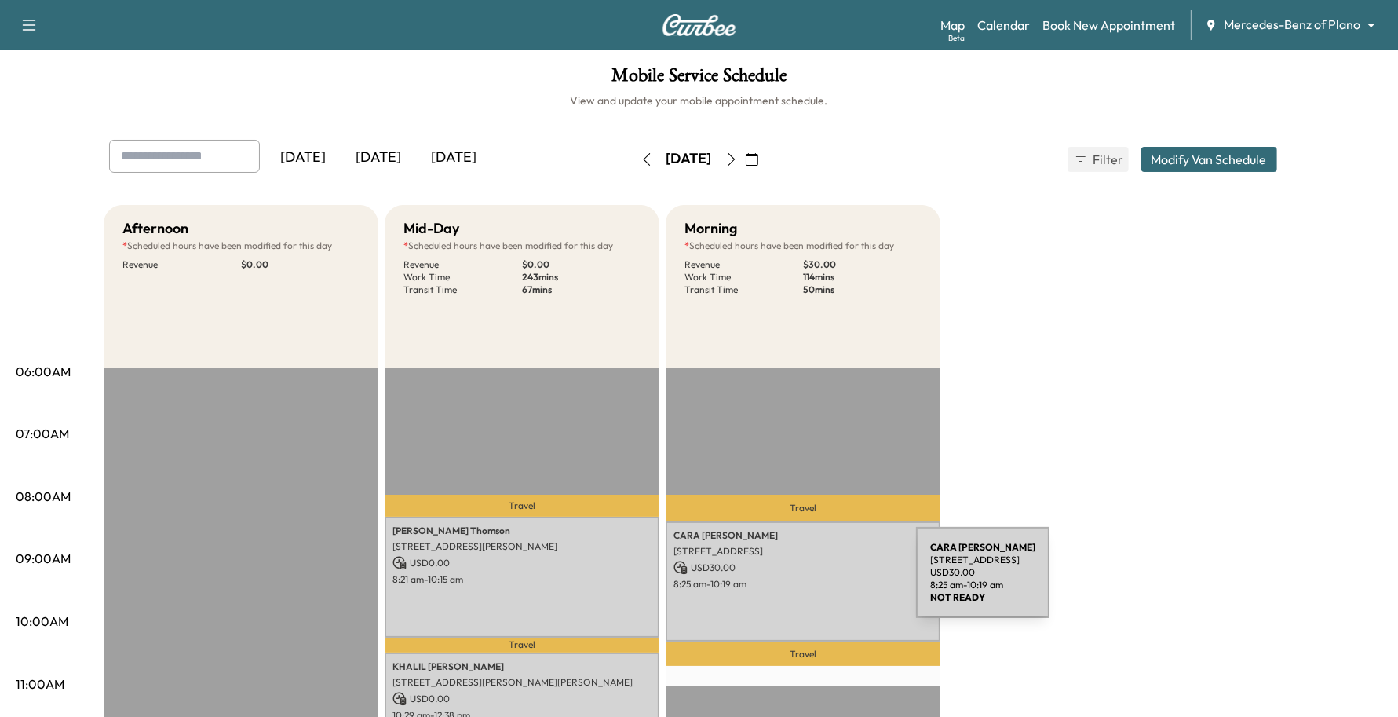
click at [798, 582] on p "8:25 am - 10:19 am" at bounding box center [802, 584] width 259 height 13
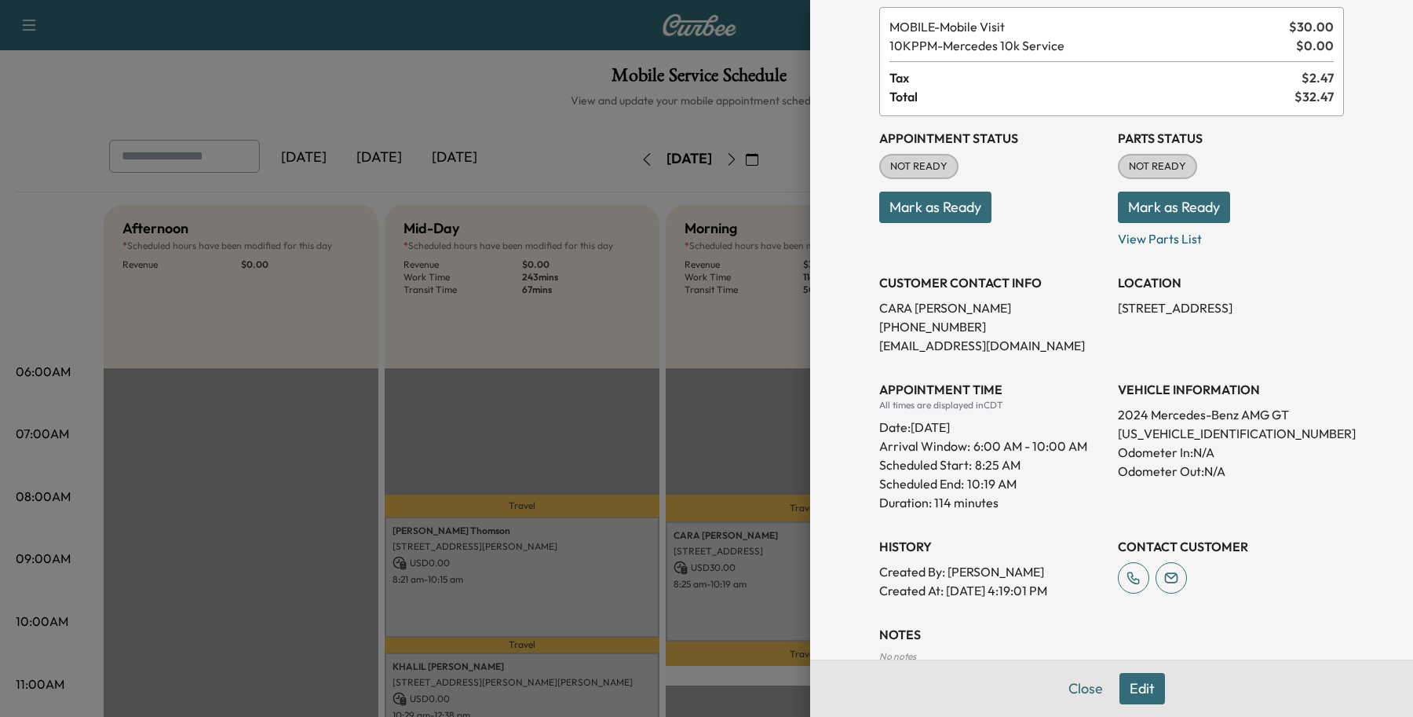
scroll to position [193, 0]
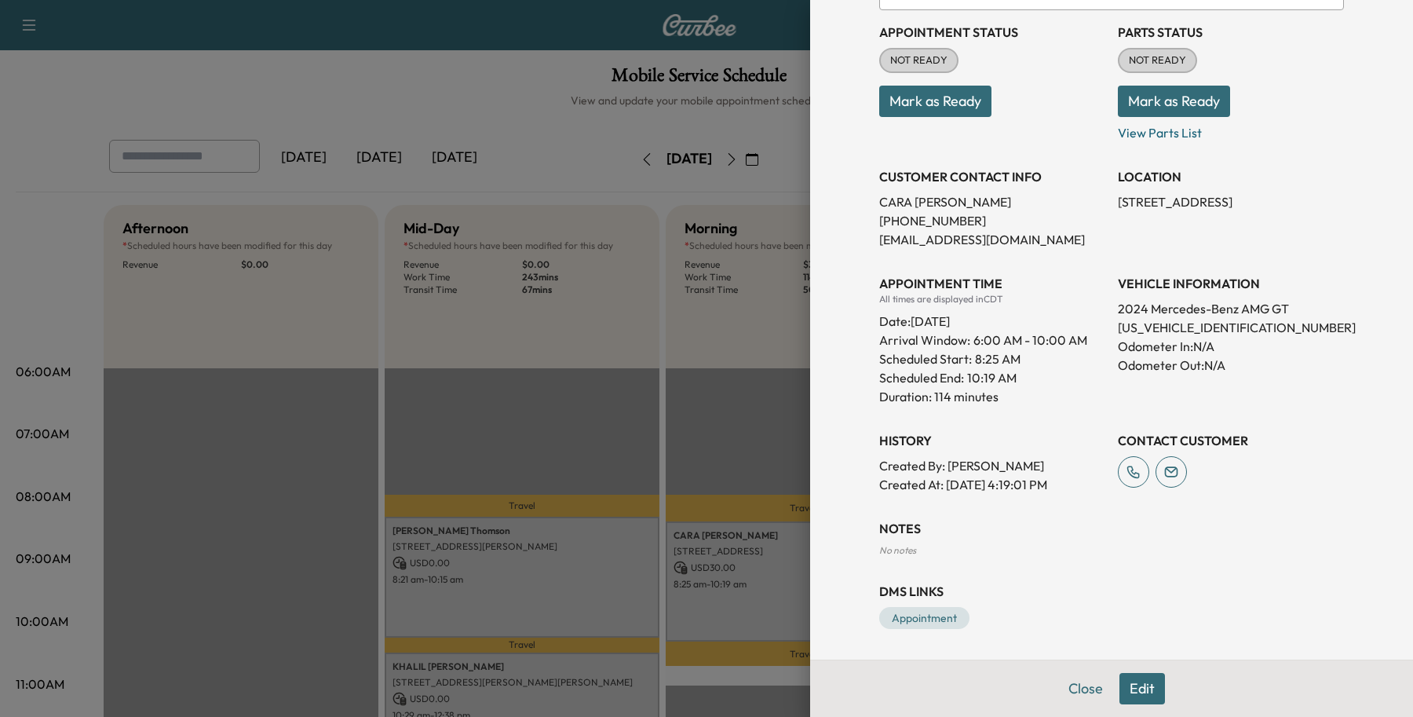
click at [1138, 681] on button "Edit" at bounding box center [1142, 688] width 46 height 31
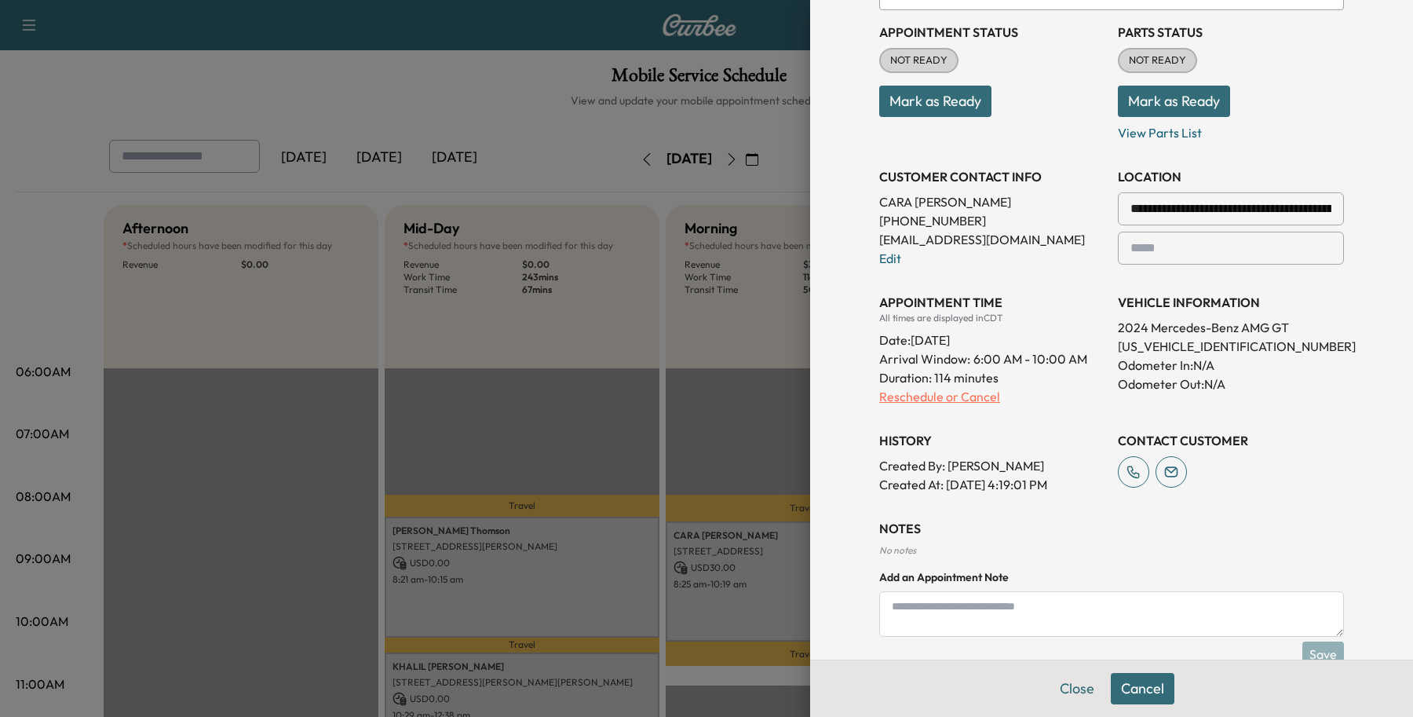
click at [927, 404] on p "Reschedule or Cancel" at bounding box center [992, 396] width 226 height 19
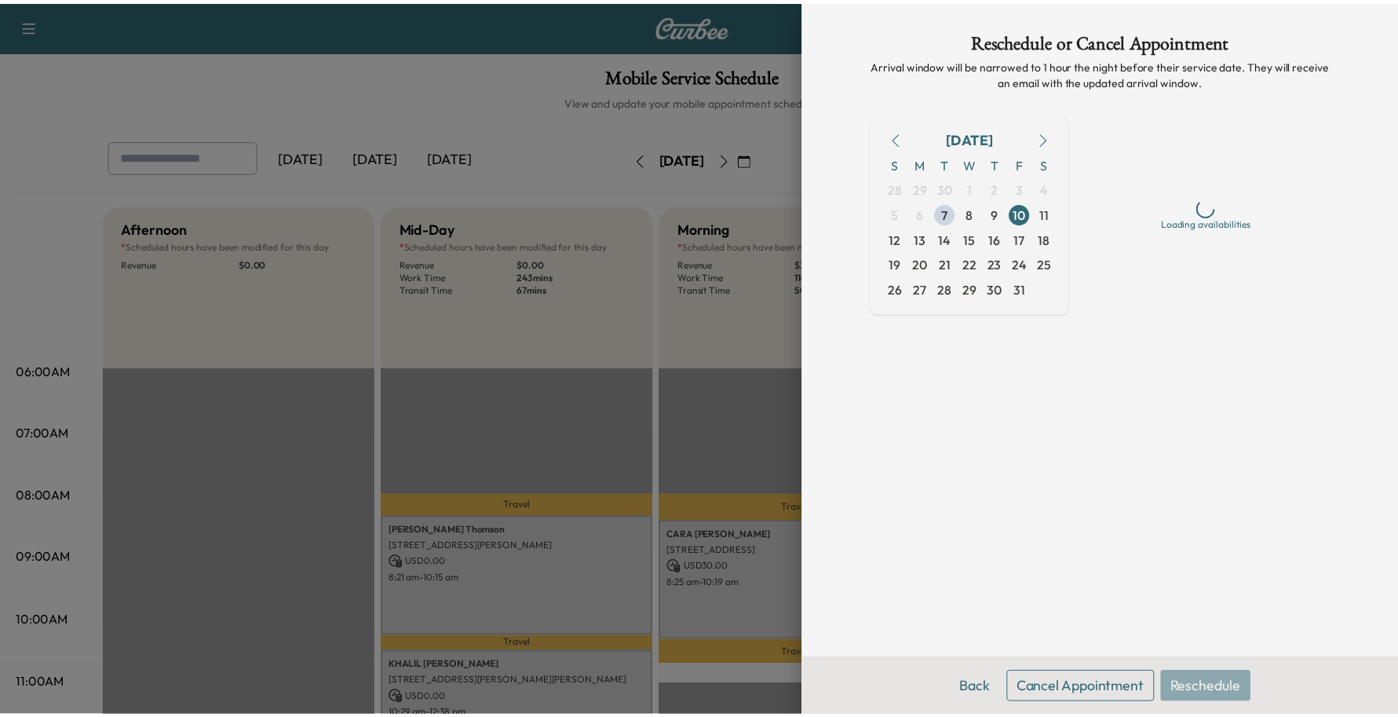
scroll to position [0, 0]
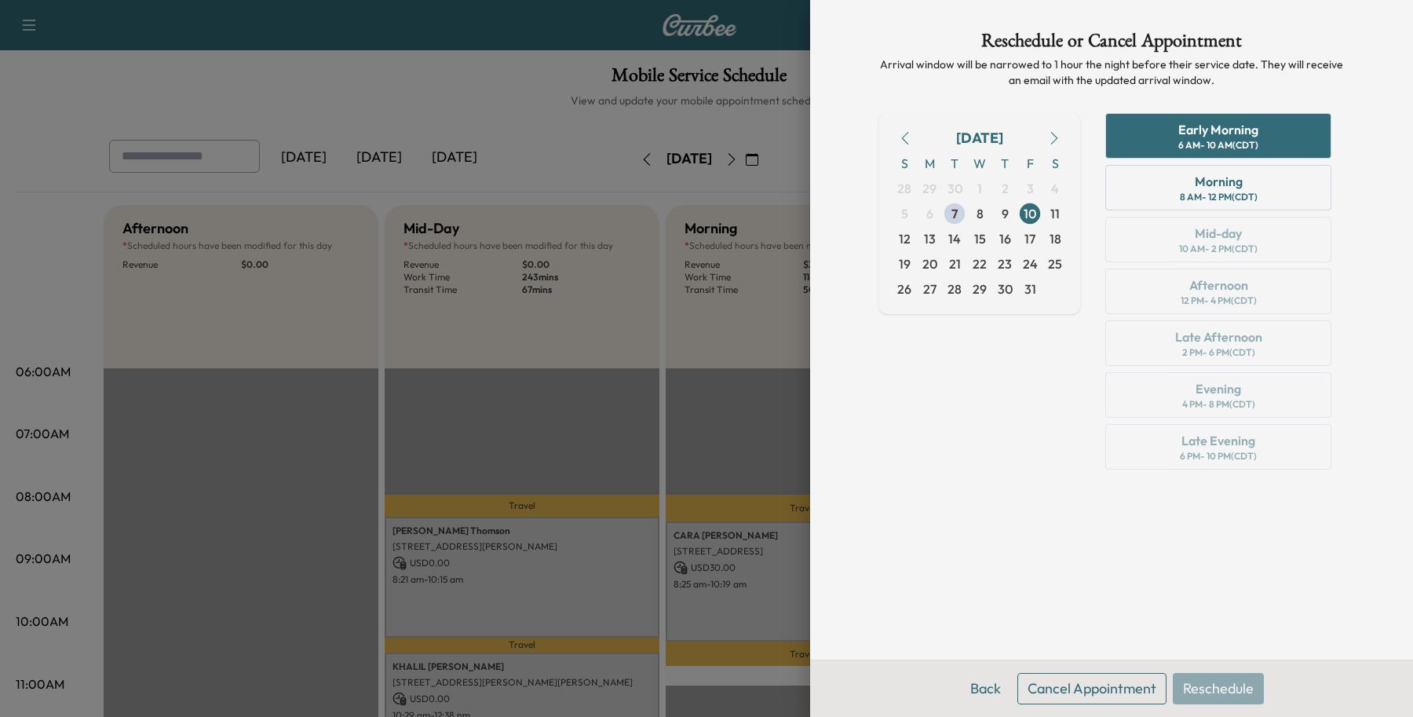
click at [1115, 687] on button "Cancel Appointment" at bounding box center [1091, 688] width 149 height 31
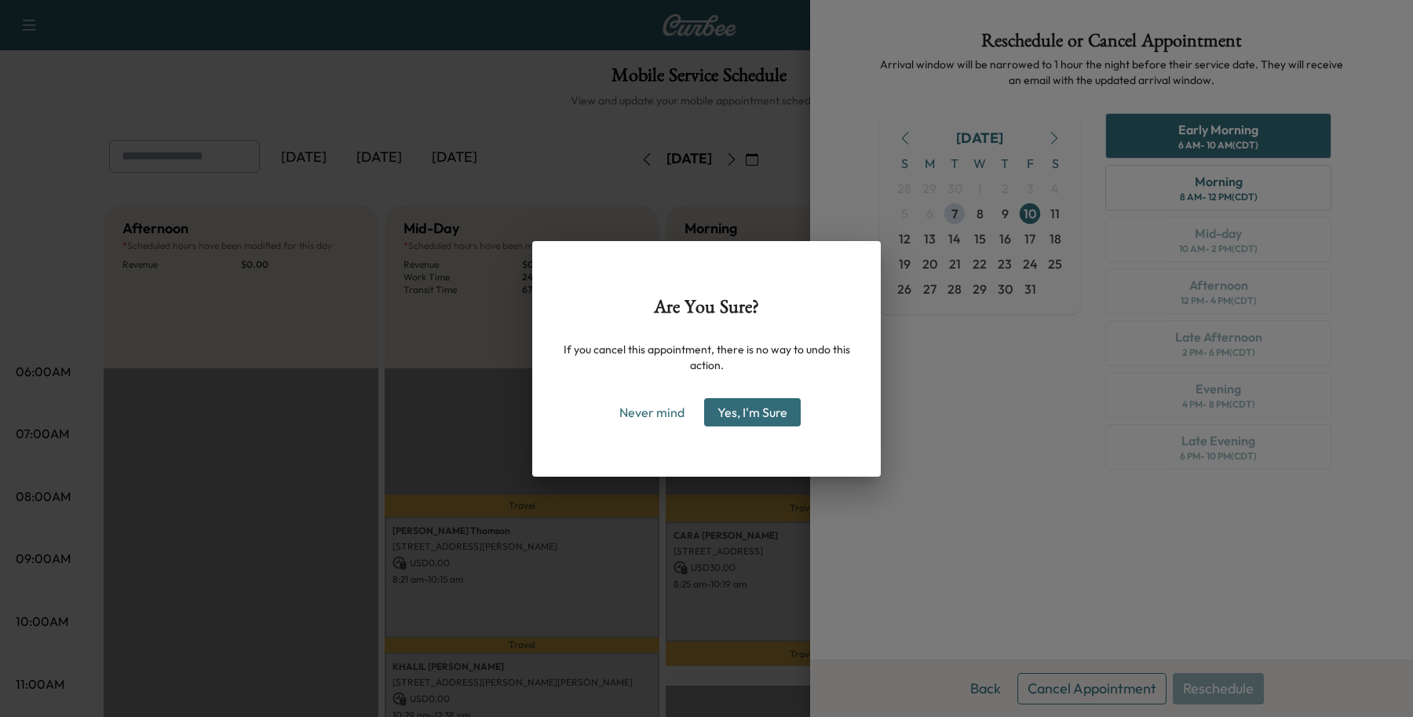
click at [754, 403] on button "Yes, I'm Sure" at bounding box center [752, 412] width 97 height 28
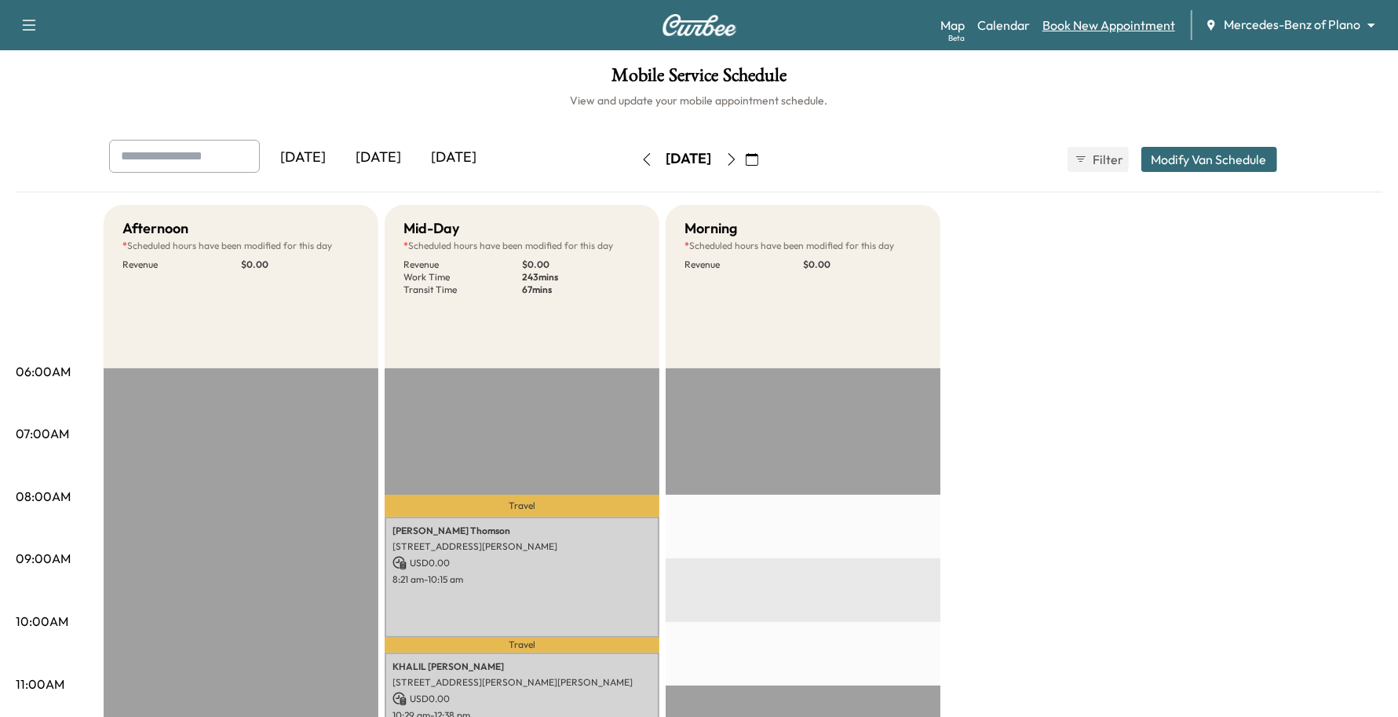
click at [1143, 27] on link "Book New Appointment" at bounding box center [1108, 25] width 133 height 19
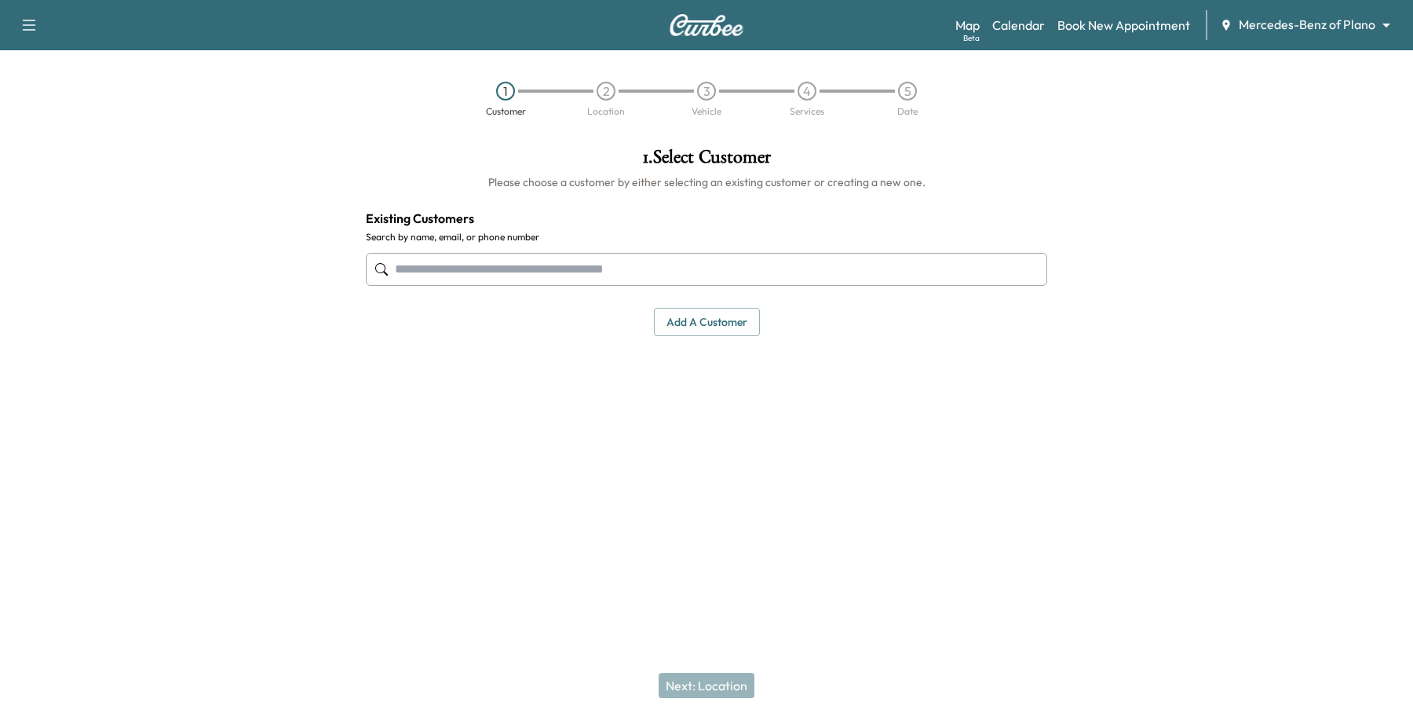
click at [570, 271] on input "text" at bounding box center [706, 269] width 681 height 33
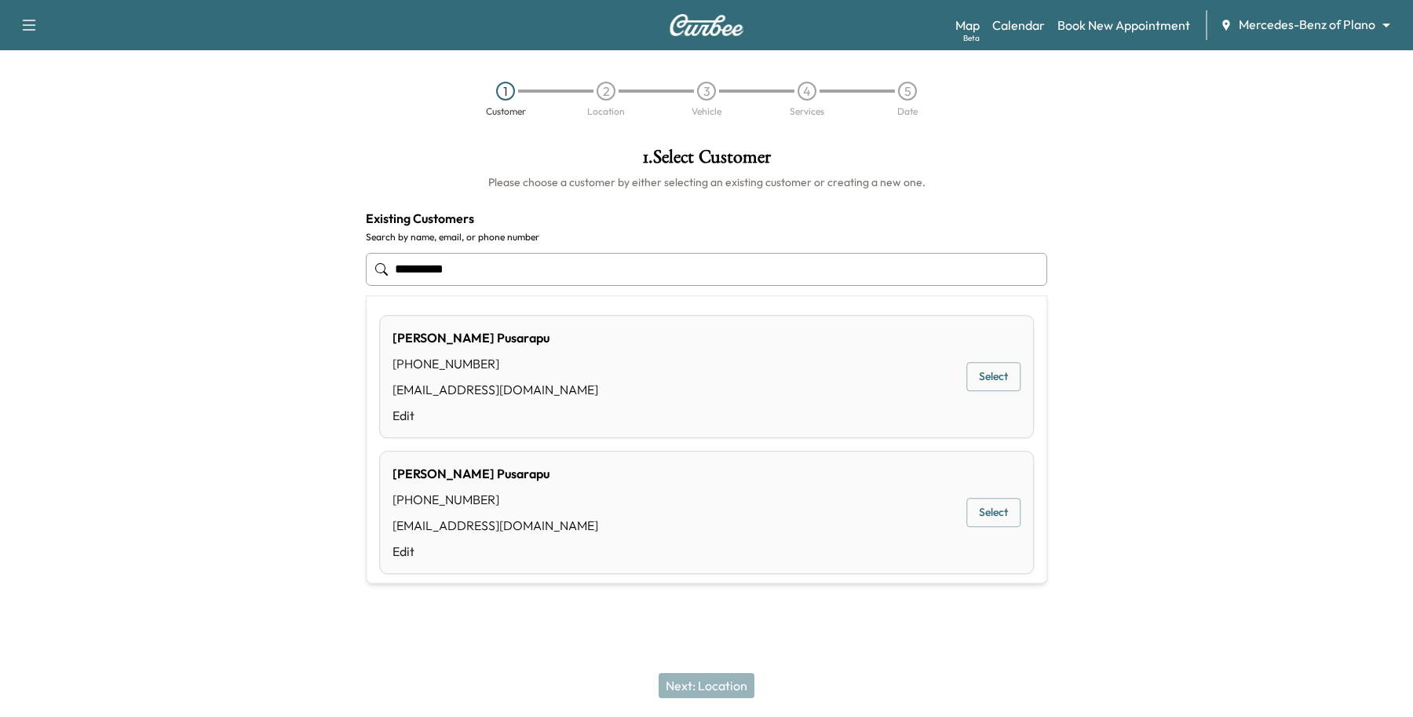
click at [991, 359] on div "[PERSON_NAME] [PHONE_NUMBER] [EMAIL_ADDRESS][DOMAIN_NAME] Edit Select" at bounding box center [706, 376] width 655 height 123
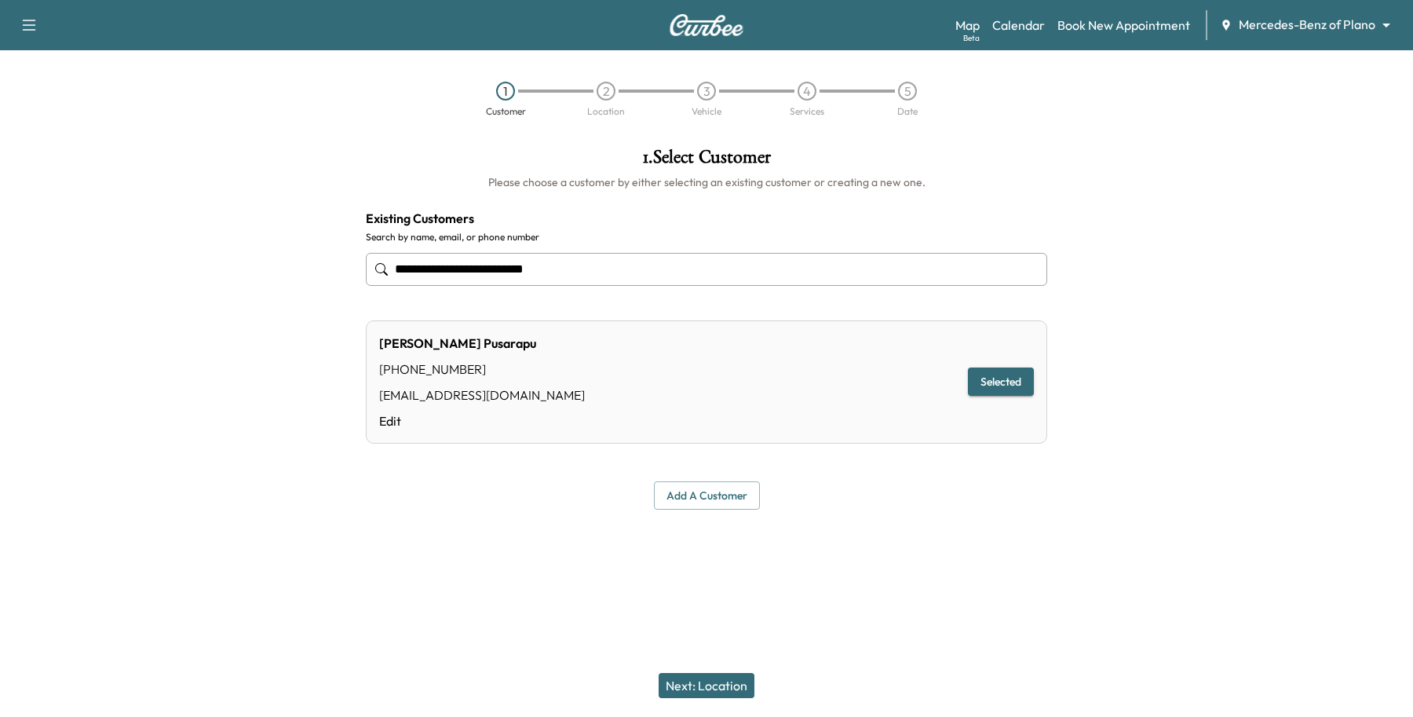
type input "**********"
drag, startPoint x: 710, startPoint y: 687, endPoint x: 713, endPoint y: 667, distance: 19.8
click at [709, 687] on button "Next: Location" at bounding box center [707, 685] width 96 height 25
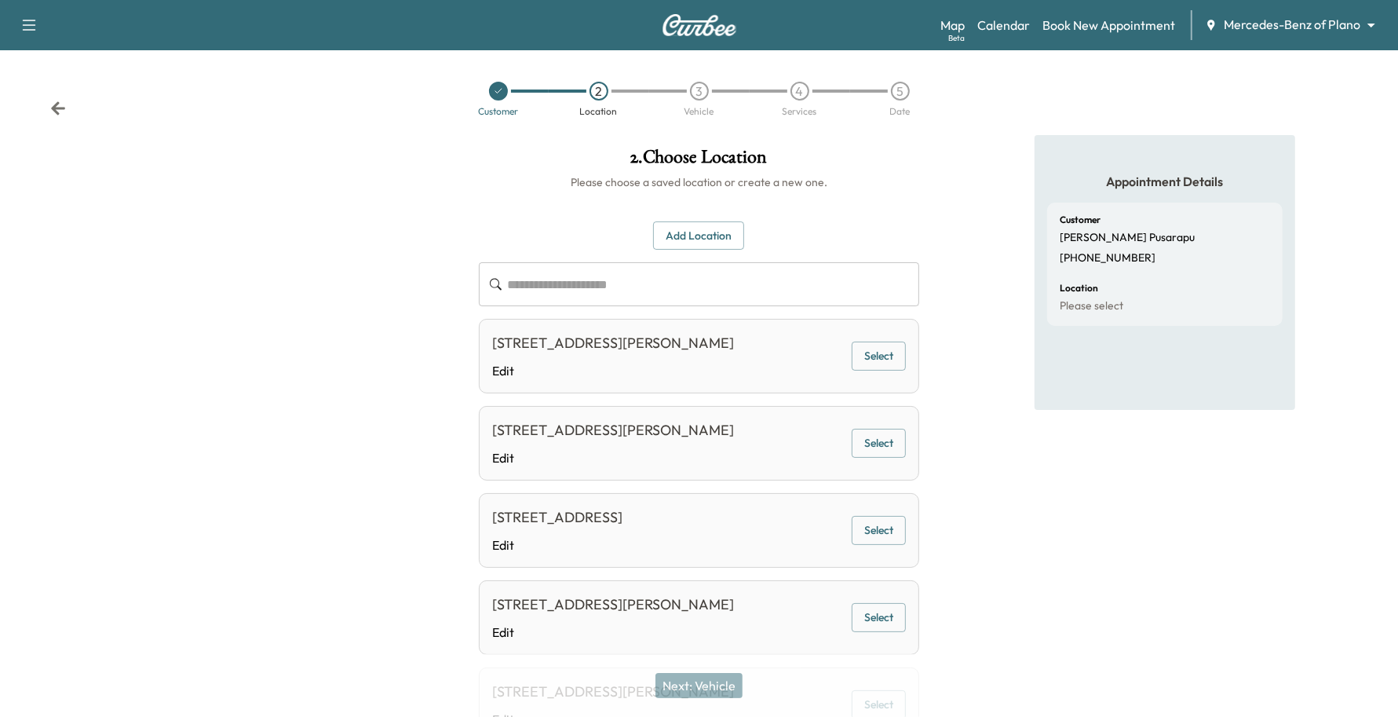
click at [876, 359] on button "Select" at bounding box center [879, 355] width 54 height 29
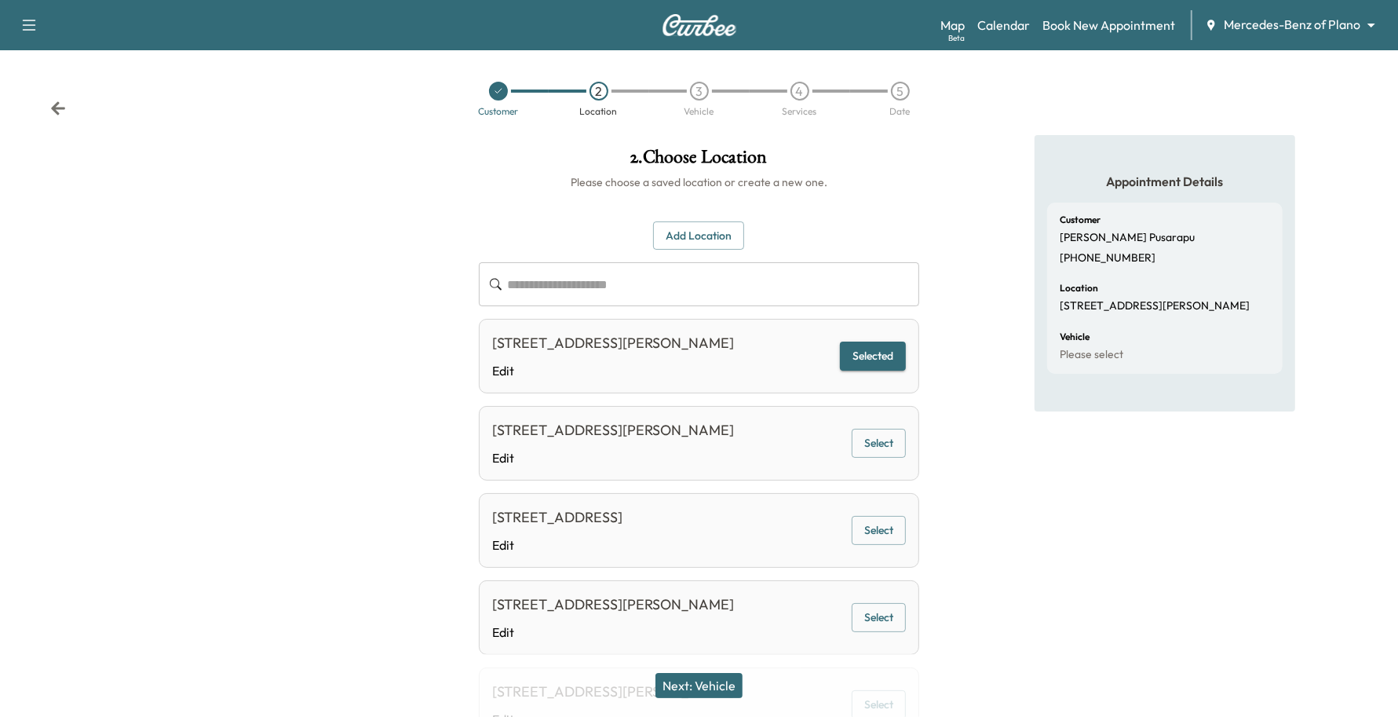
click at [717, 679] on button "Next: Vehicle" at bounding box center [698, 685] width 87 height 25
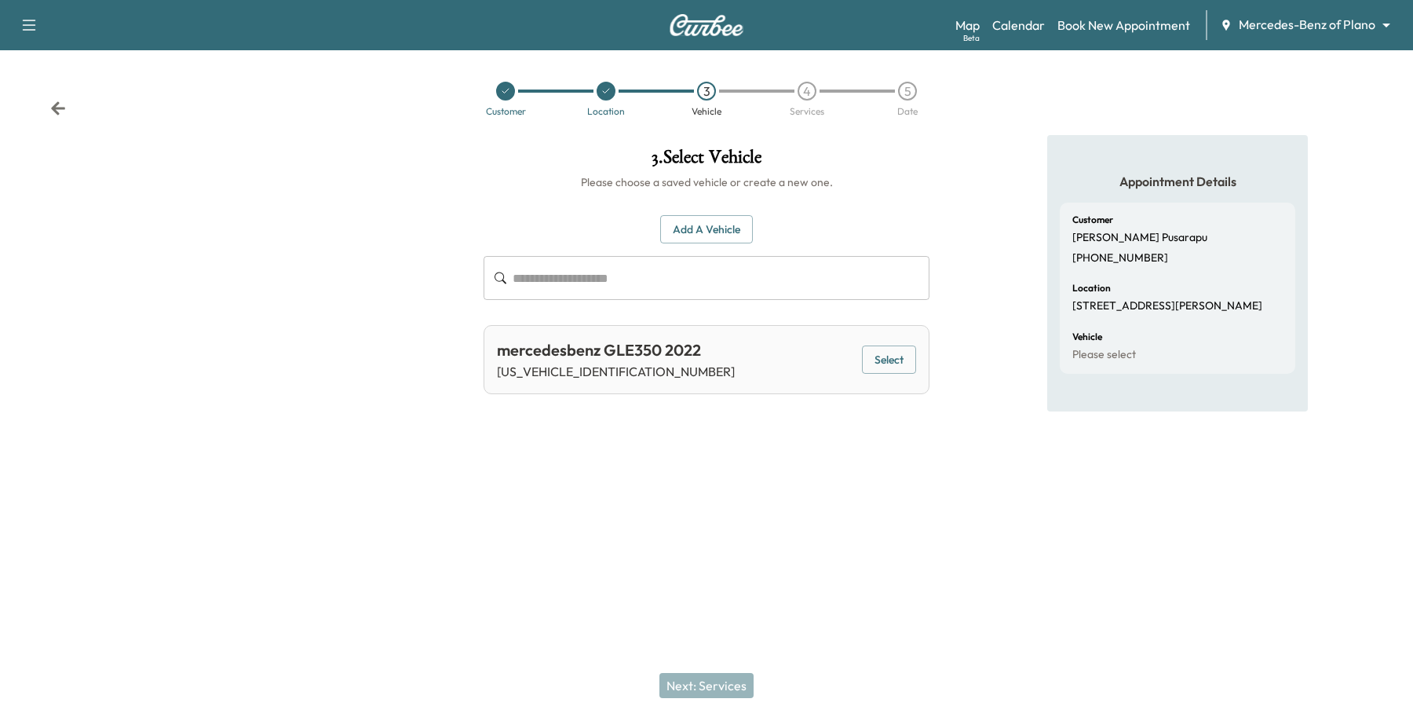
click at [892, 370] on button "Select" at bounding box center [889, 359] width 54 height 29
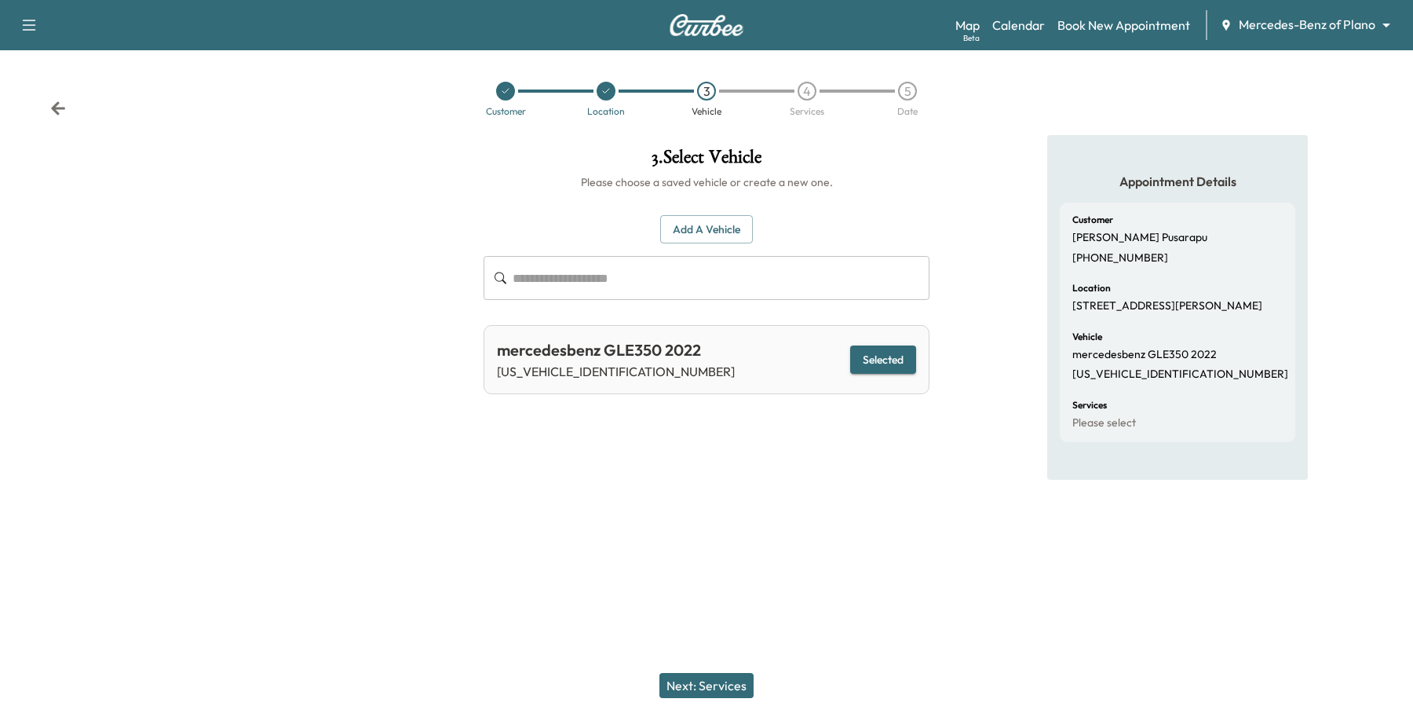
click at [739, 689] on button "Next: Services" at bounding box center [706, 685] width 94 height 25
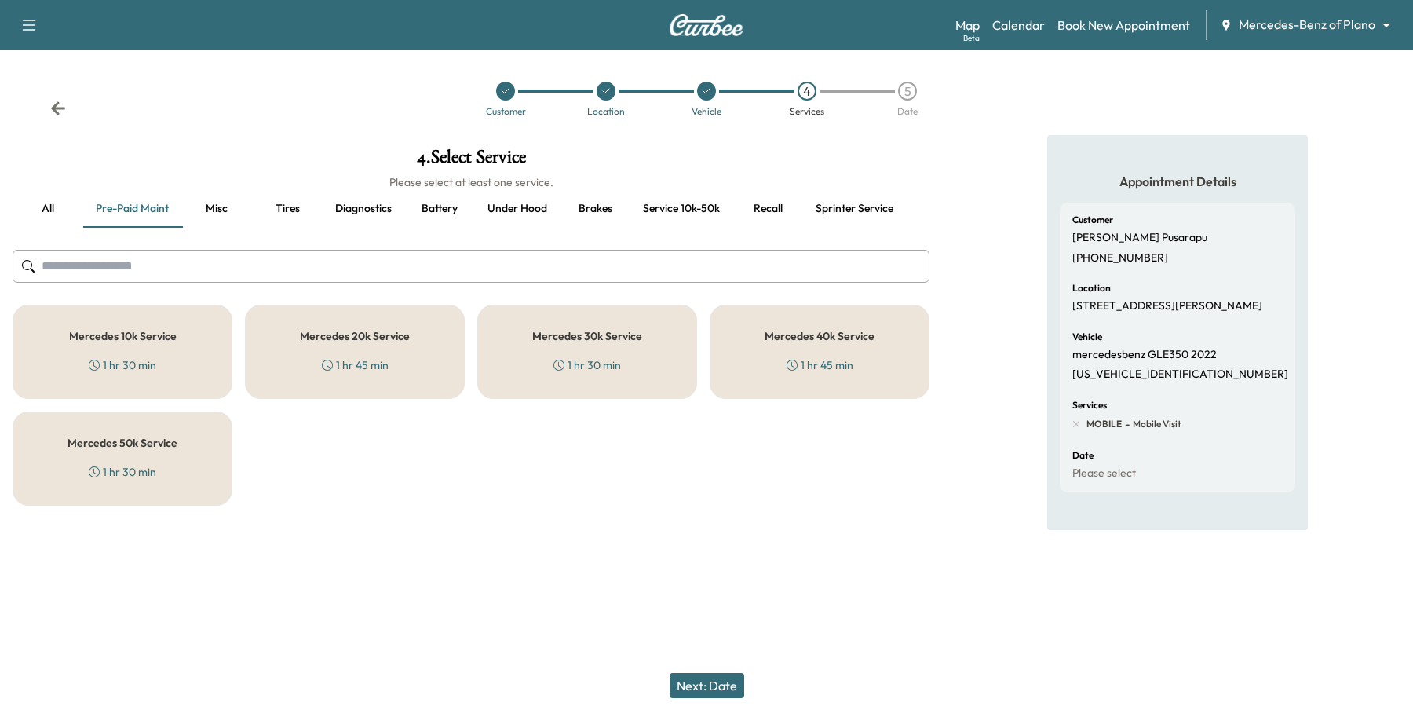
click at [814, 347] on div "Mercedes 40k Service 1 hr 45 min" at bounding box center [820, 352] width 220 height 94
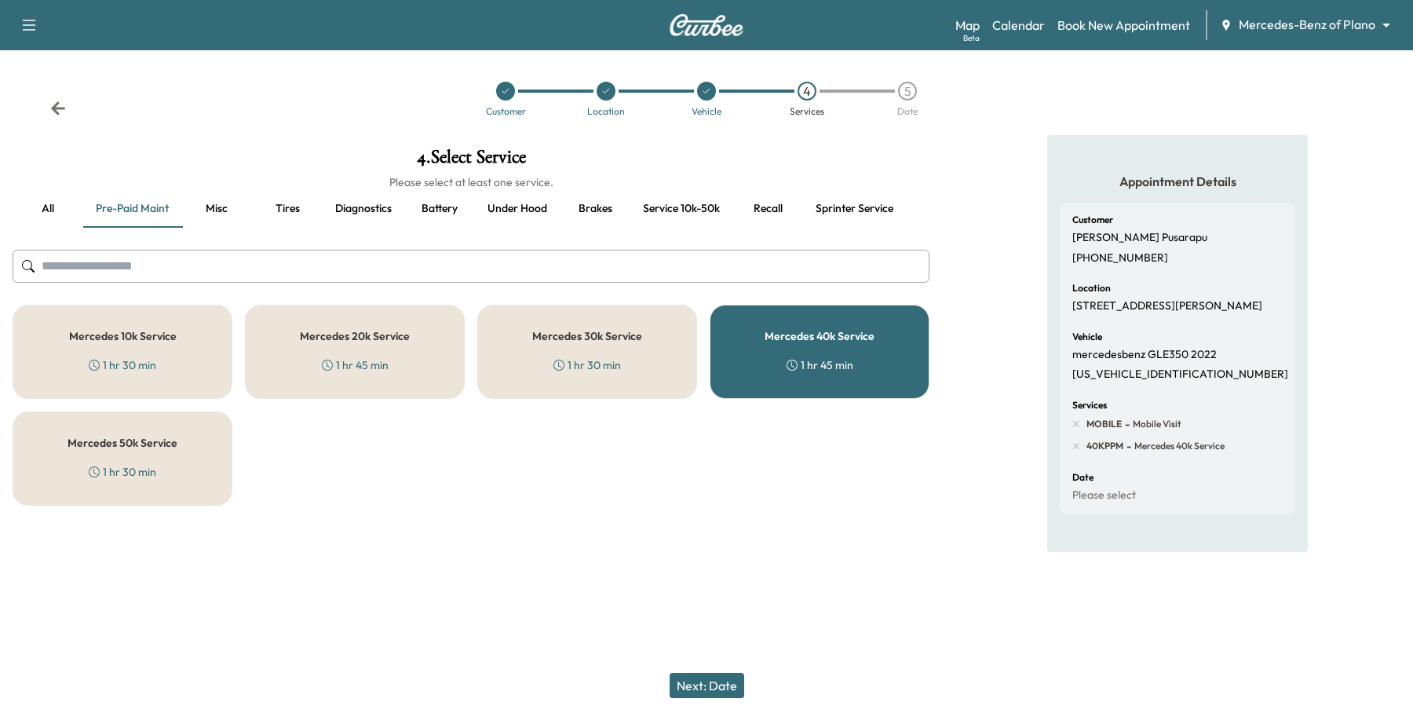
click at [713, 684] on button "Next: Date" at bounding box center [707, 685] width 75 height 25
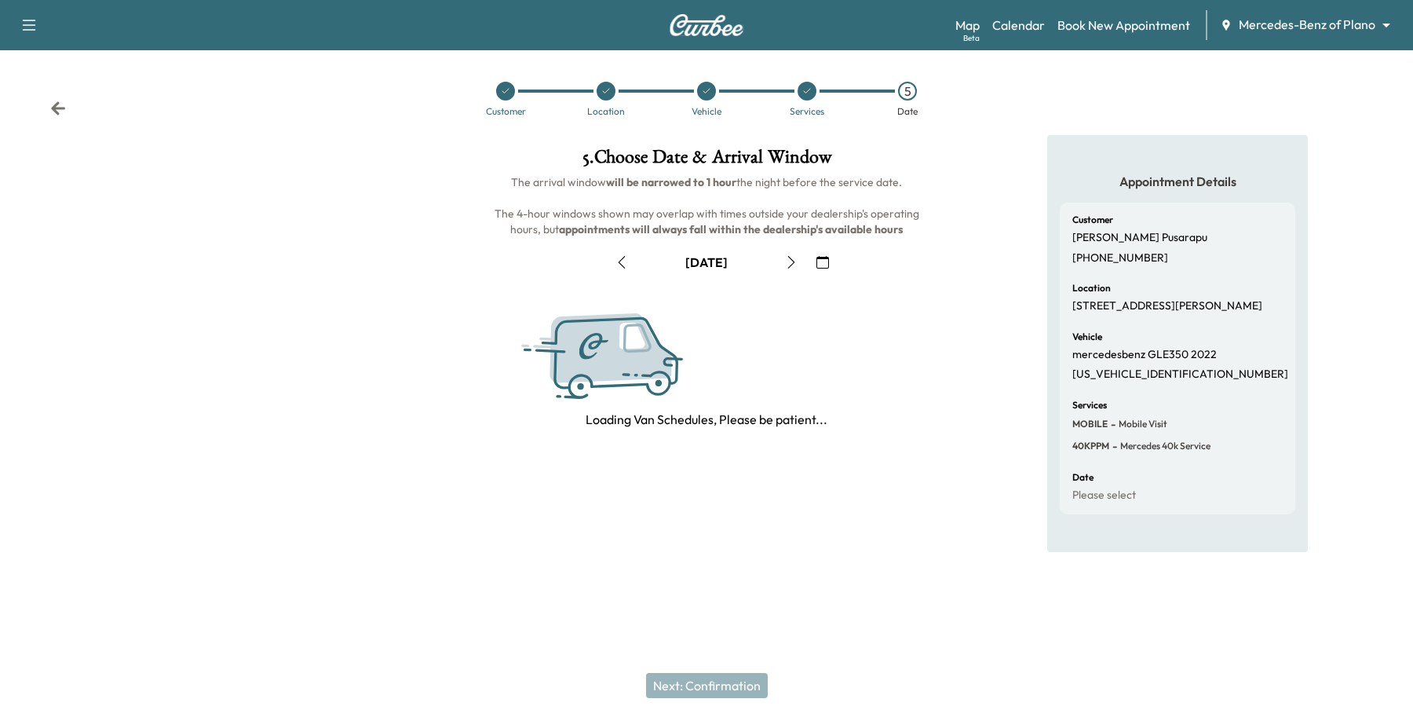
click at [820, 257] on icon "button" at bounding box center [822, 262] width 13 height 13
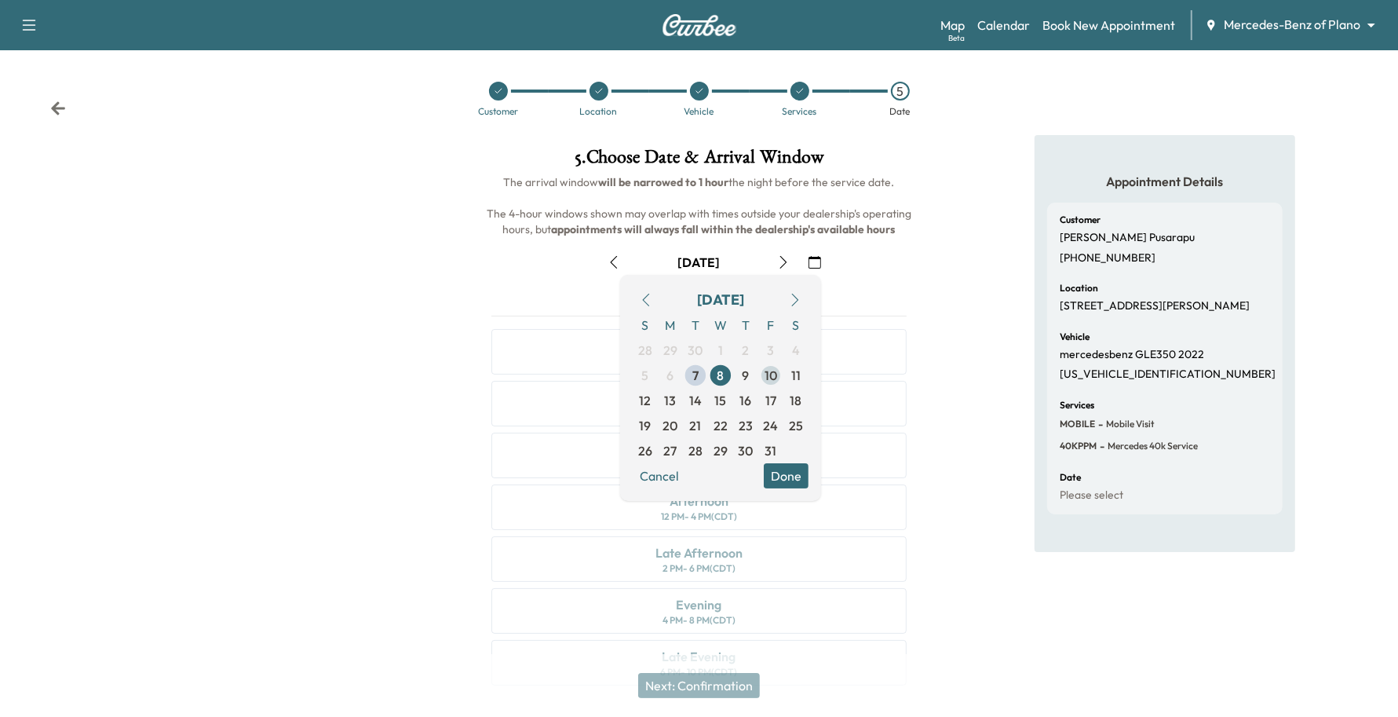
click at [761, 375] on span "10" at bounding box center [770, 375] width 25 height 25
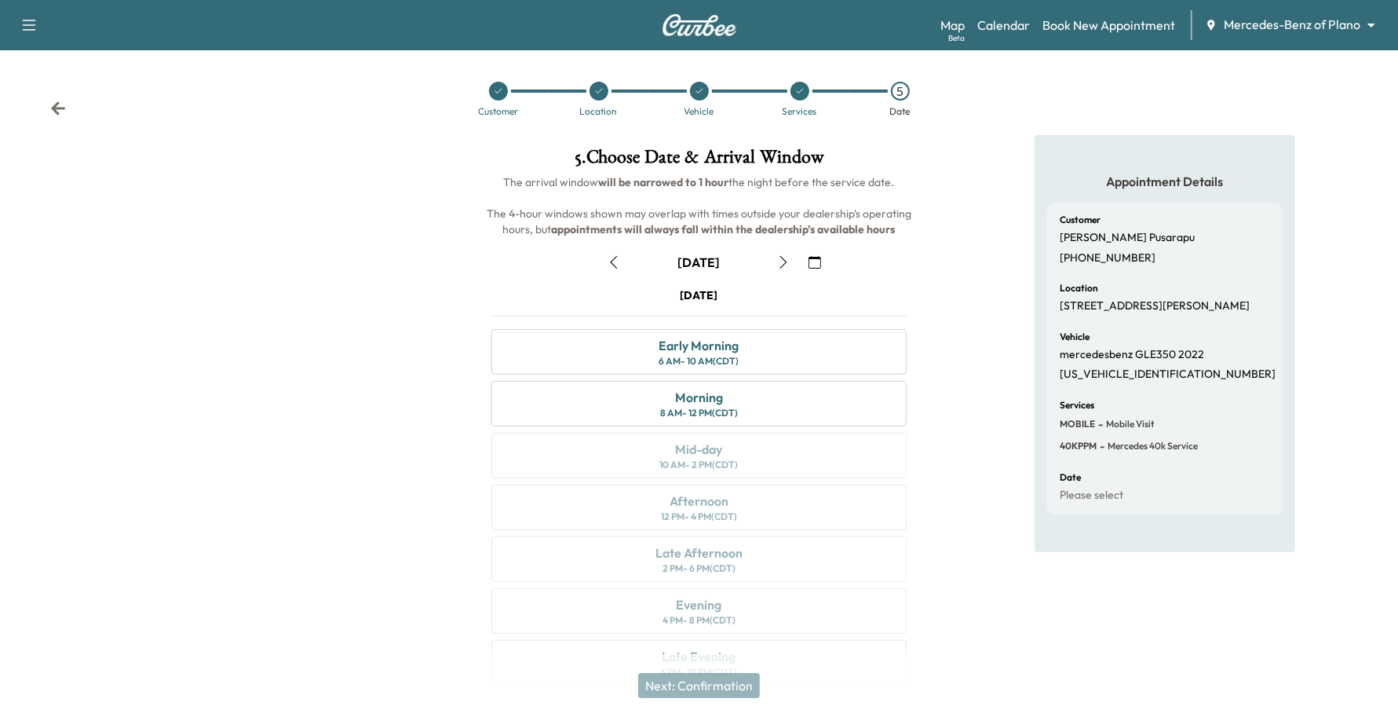
click at [618, 259] on icon "button" at bounding box center [614, 262] width 13 height 13
click at [779, 261] on icon "button" at bounding box center [783, 262] width 13 height 13
drag, startPoint x: 680, startPoint y: 389, endPoint x: 714, endPoint y: 408, distance: 39.7
click at [680, 389] on div "Morning" at bounding box center [699, 397] width 48 height 19
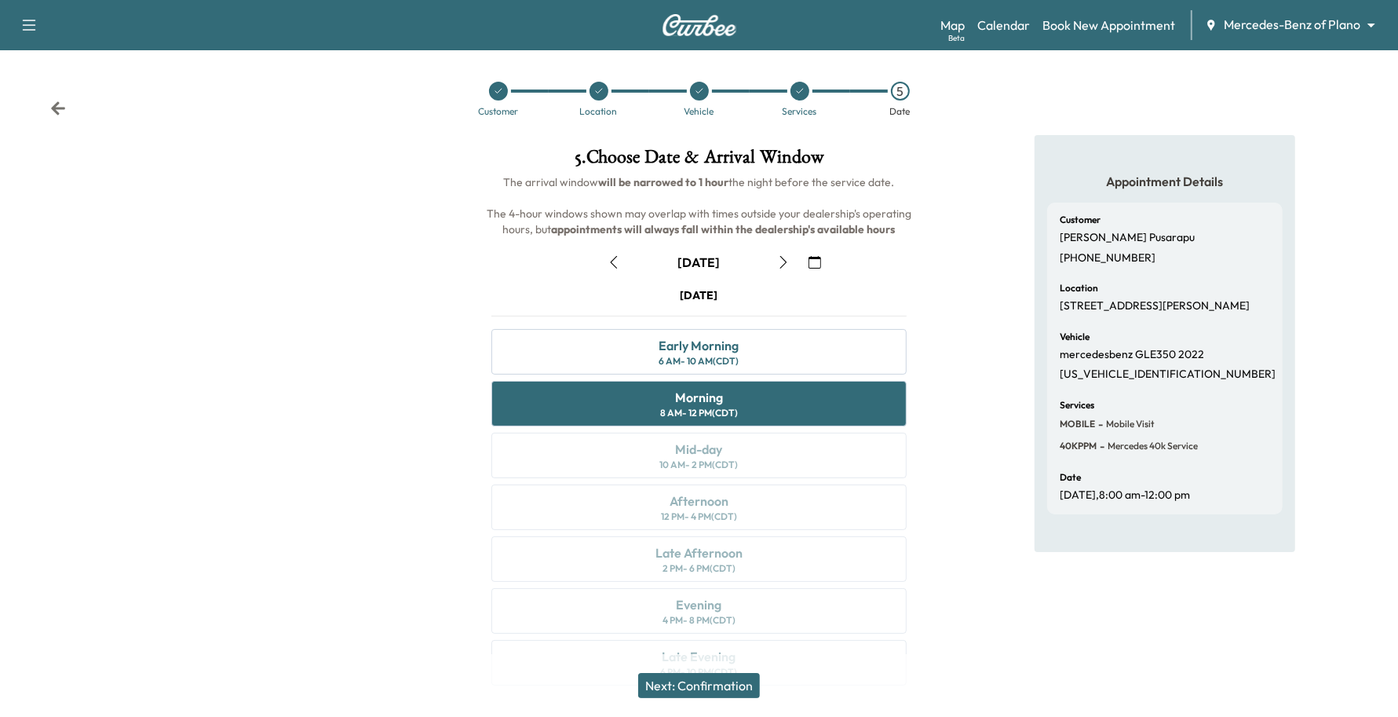
click at [739, 683] on button "Next: Confirmation" at bounding box center [699, 685] width 122 height 25
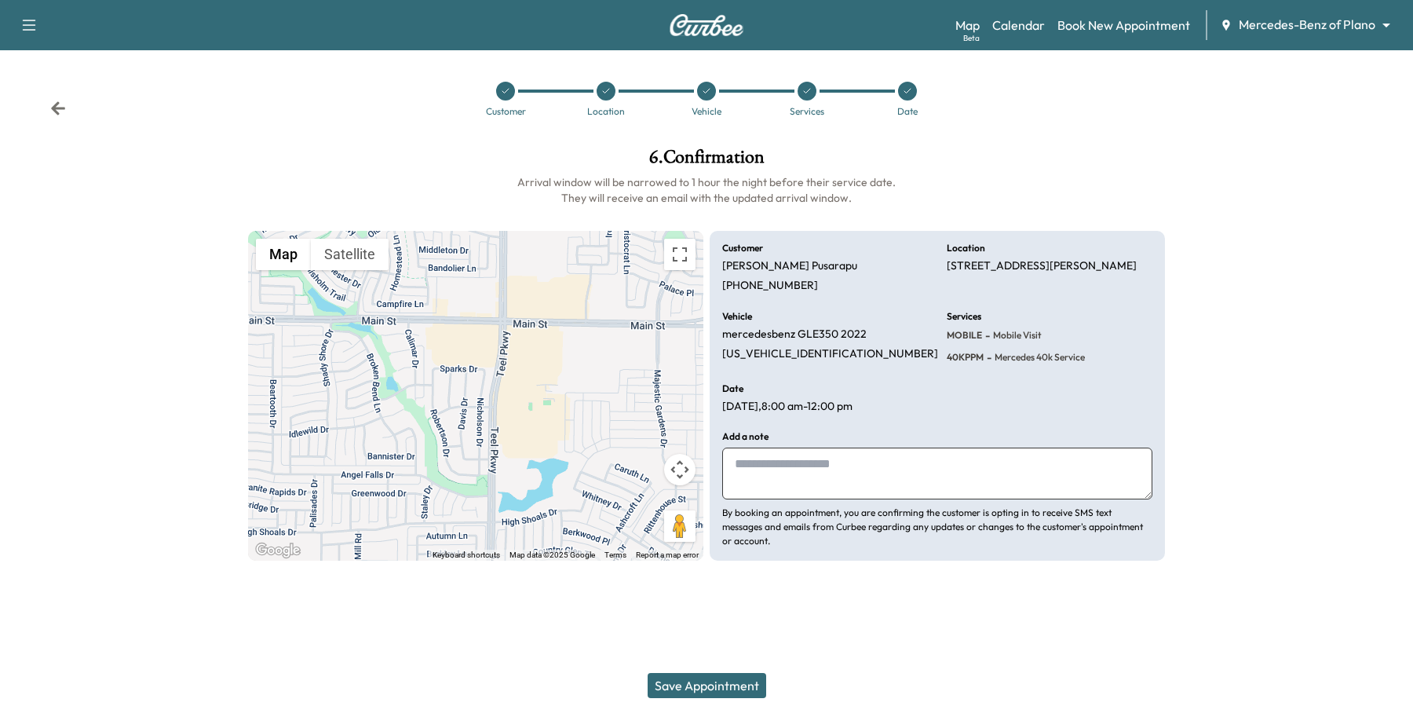
click at [736, 684] on button "Save Appointment" at bounding box center [707, 685] width 119 height 25
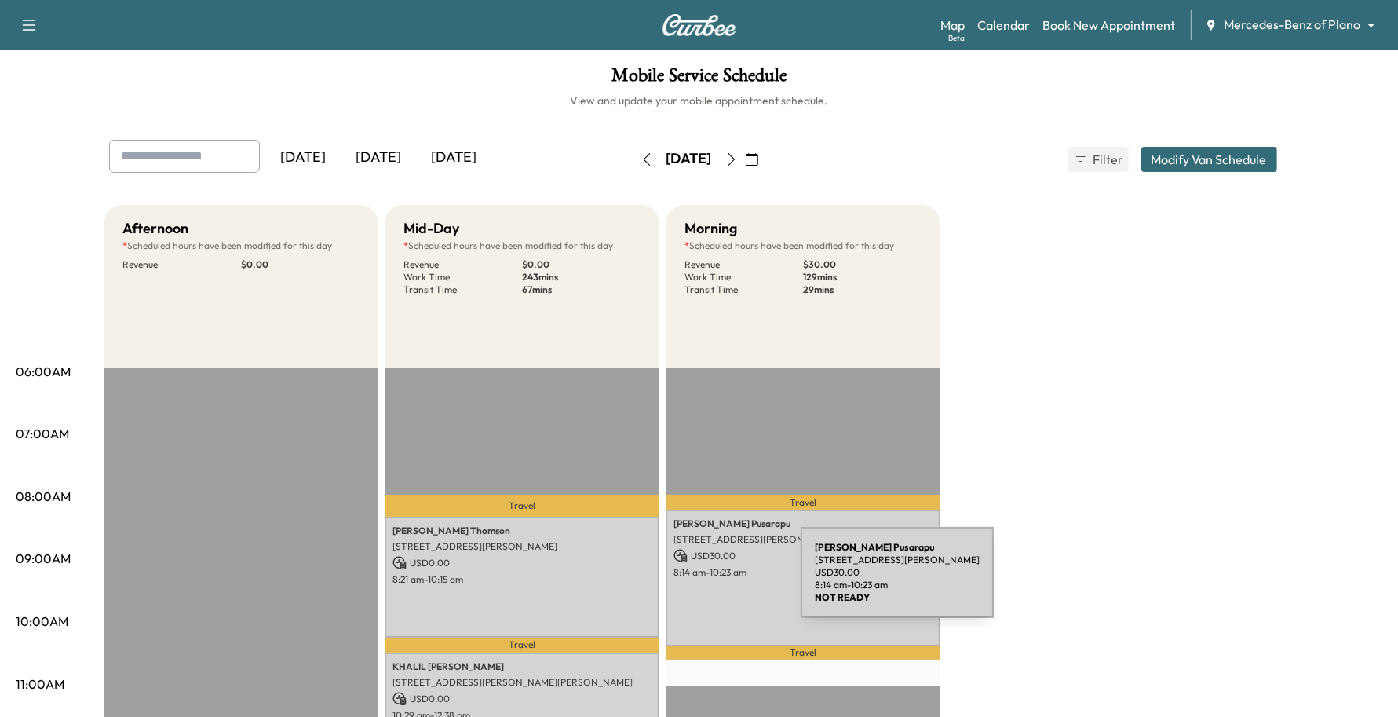
click at [683, 582] on div "[PERSON_NAME] [STREET_ADDRESS][PERSON_NAME] USD 30.00 8:14 am - 10:23 am" at bounding box center [803, 577] width 275 height 137
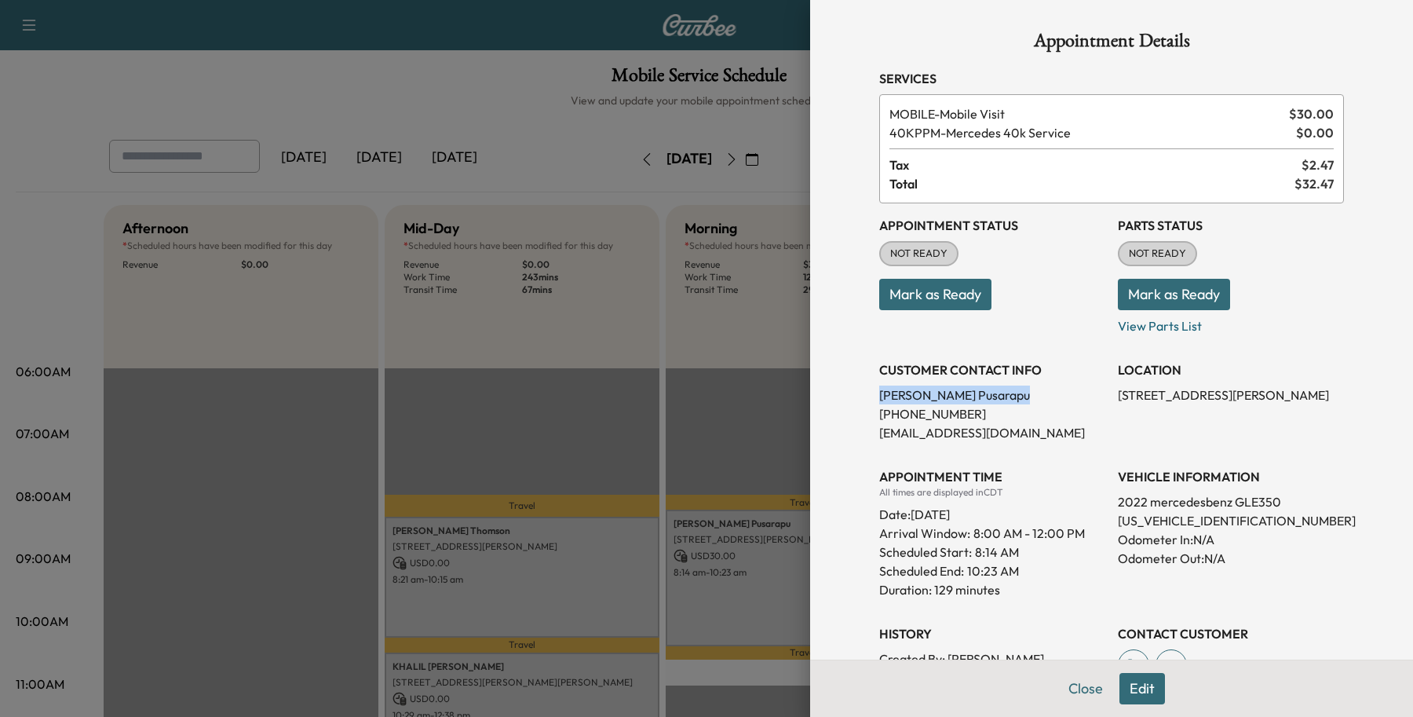
drag, startPoint x: 1027, startPoint y: 393, endPoint x: 853, endPoint y: 391, distance: 173.5
click at [860, 391] on div "Appointment Details Services MOBILE - Mobile Visit $ 30.00 40KPPM - Mercedes 40…" at bounding box center [1111, 426] width 502 height 853
copy p "[PERSON_NAME]"
